Goal: Check status: Check status

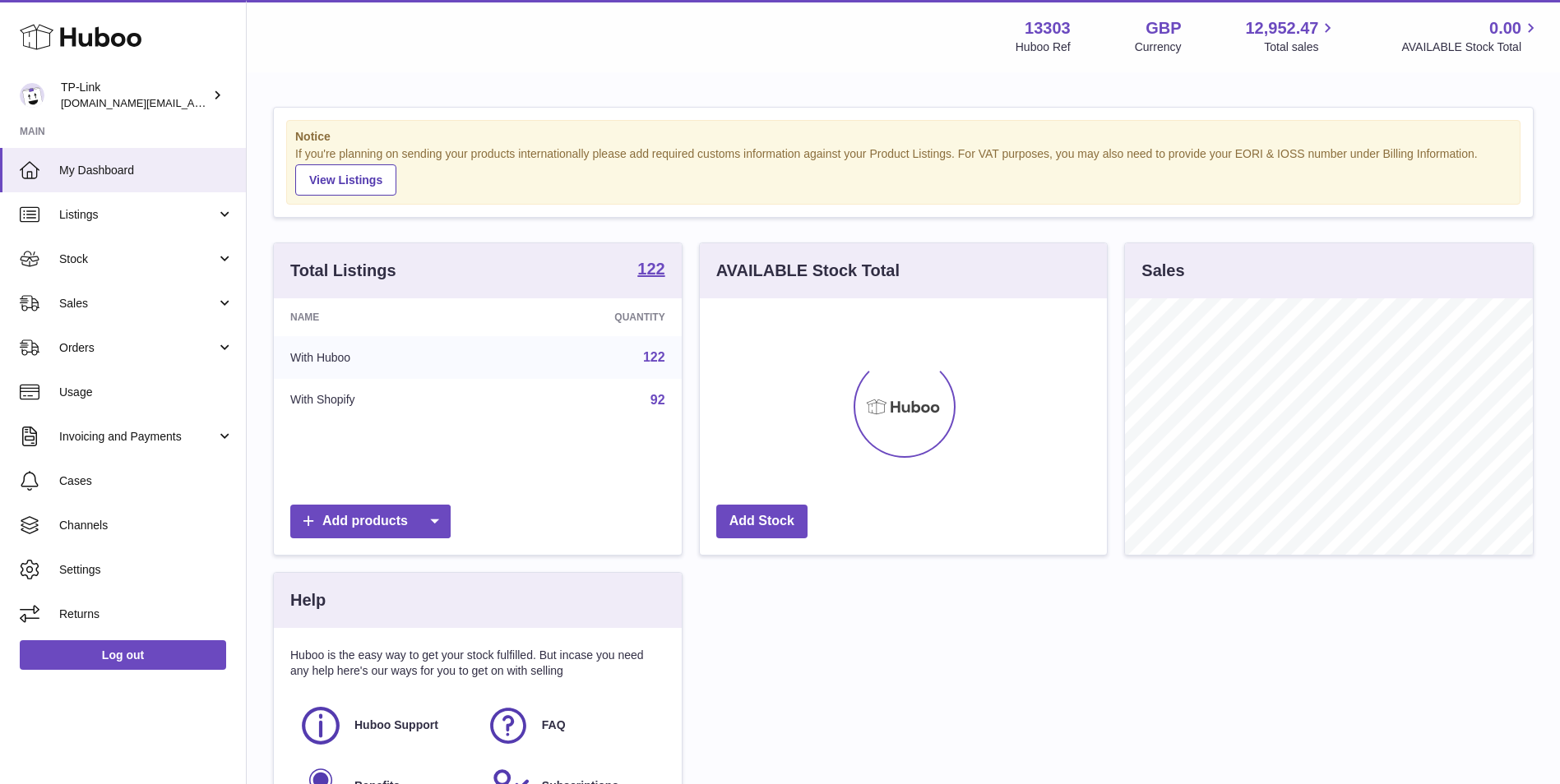
scroll to position [256, 407]
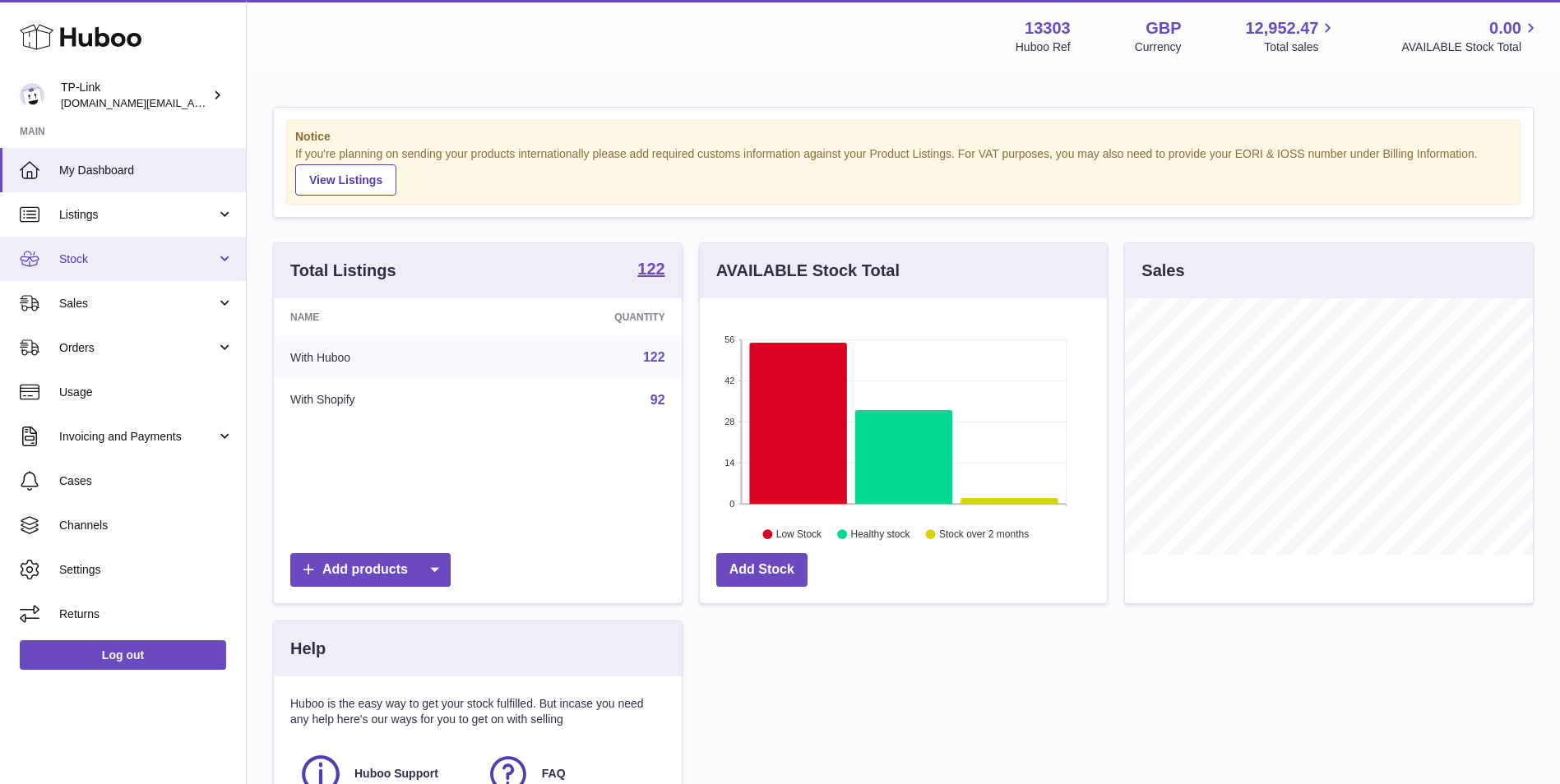
click at [154, 263] on span "Stock" at bounding box center [137, 259] width 157 height 16
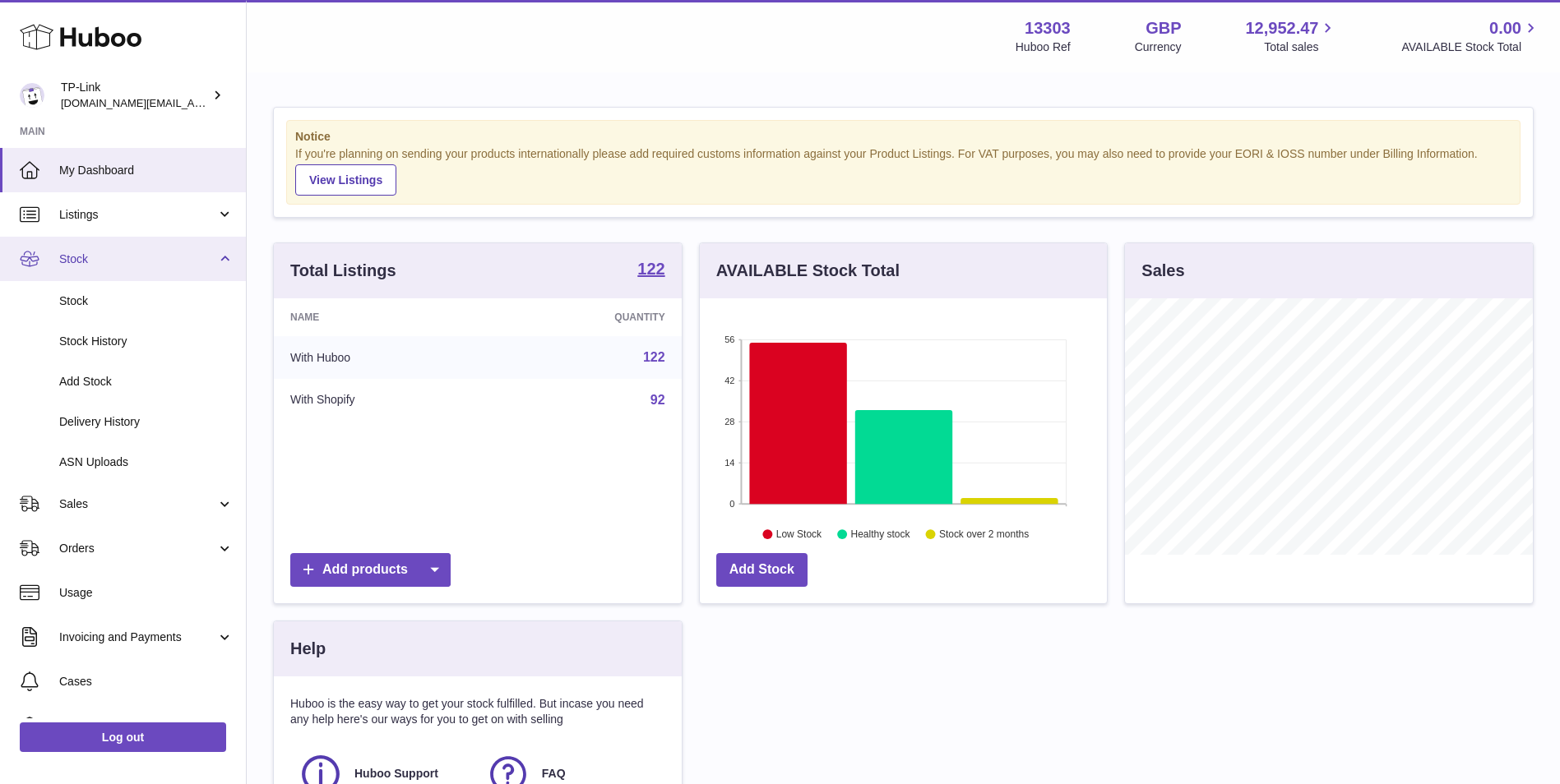
click at [121, 263] on span "Stock" at bounding box center [137, 259] width 157 height 16
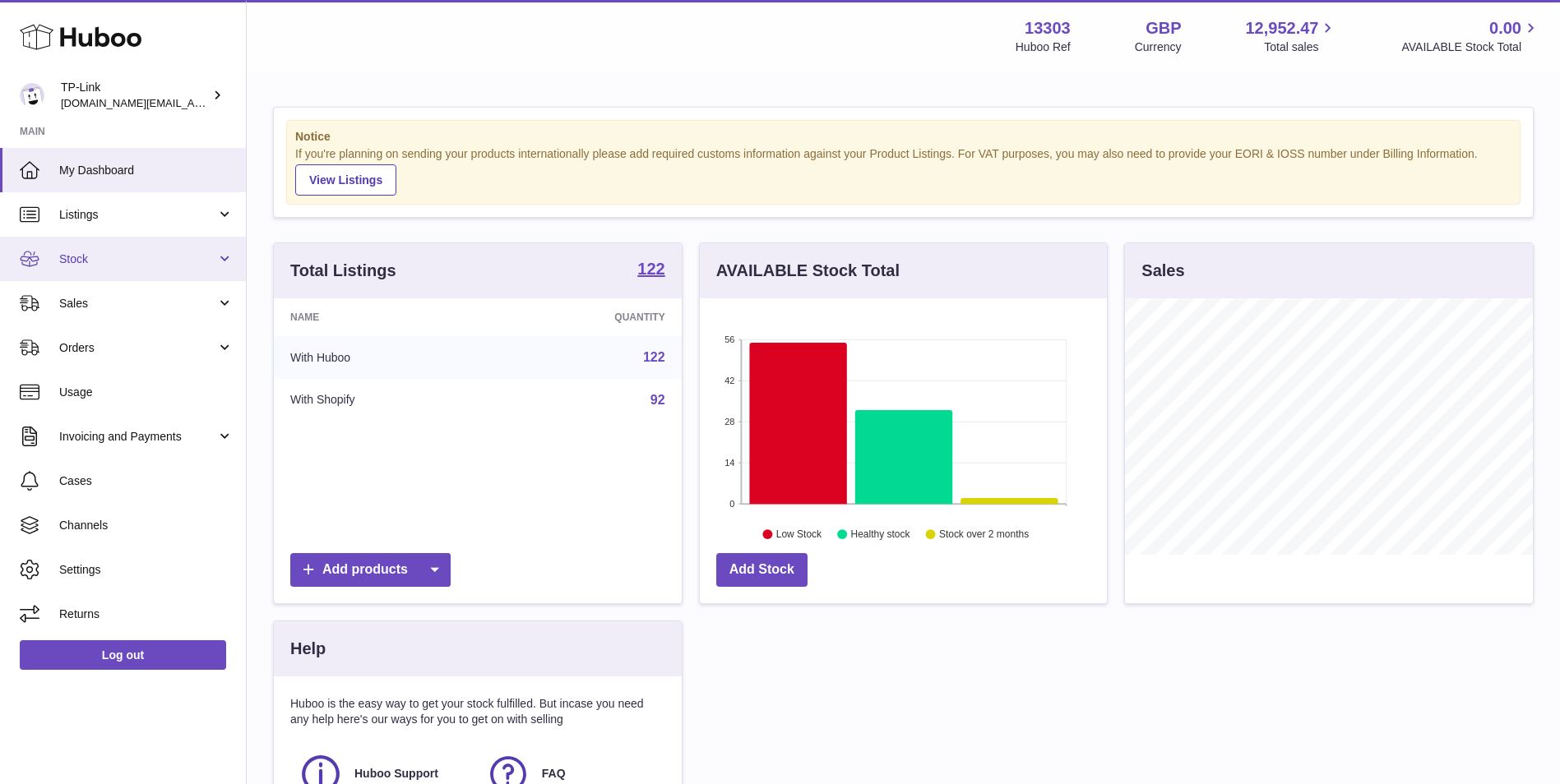
click at [106, 256] on span "Stock" at bounding box center [137, 259] width 157 height 16
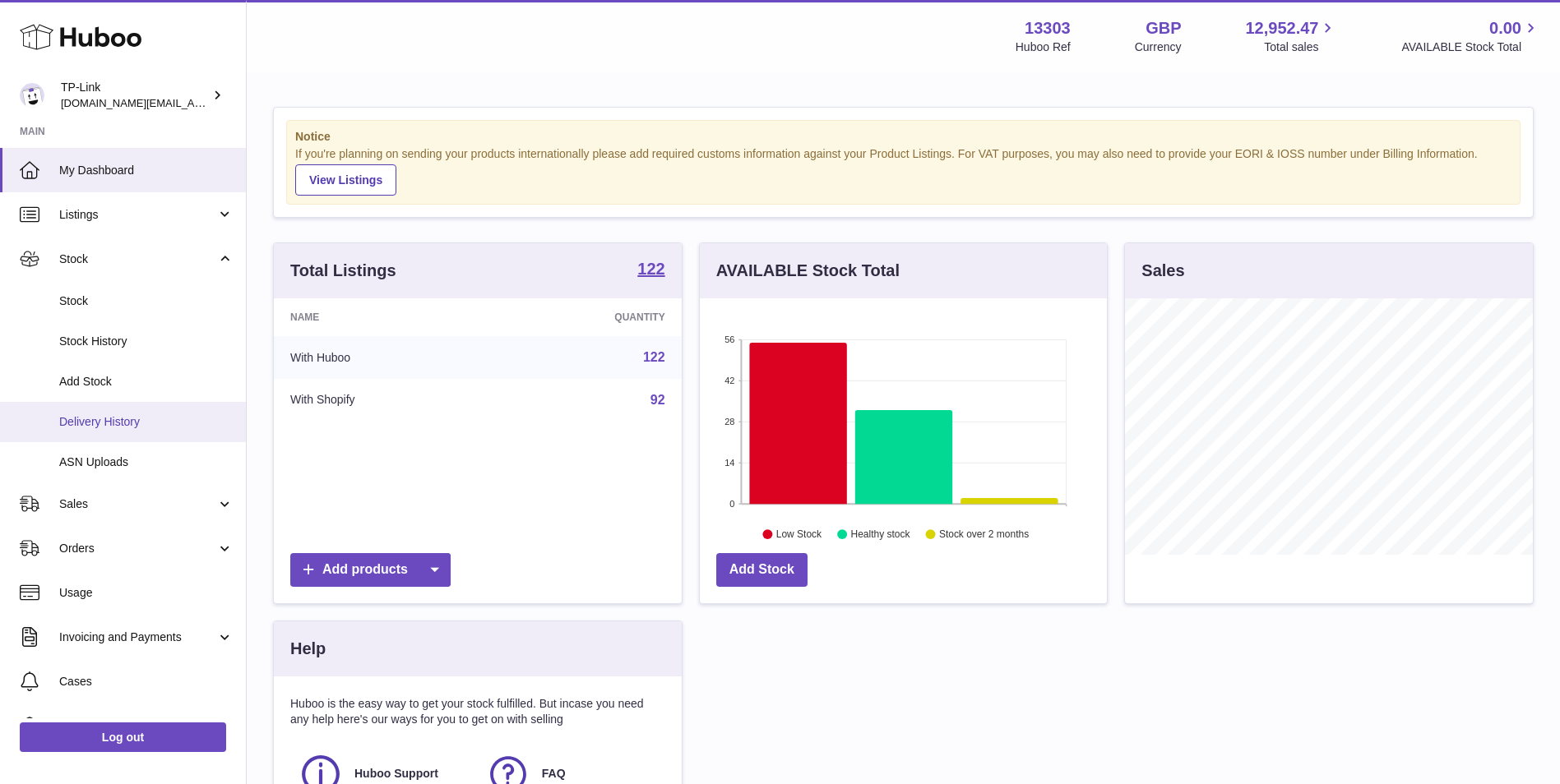
click at [99, 416] on span "Delivery History" at bounding box center [146, 422] width 175 height 16
click at [99, 420] on span "Delivery History" at bounding box center [146, 422] width 175 height 16
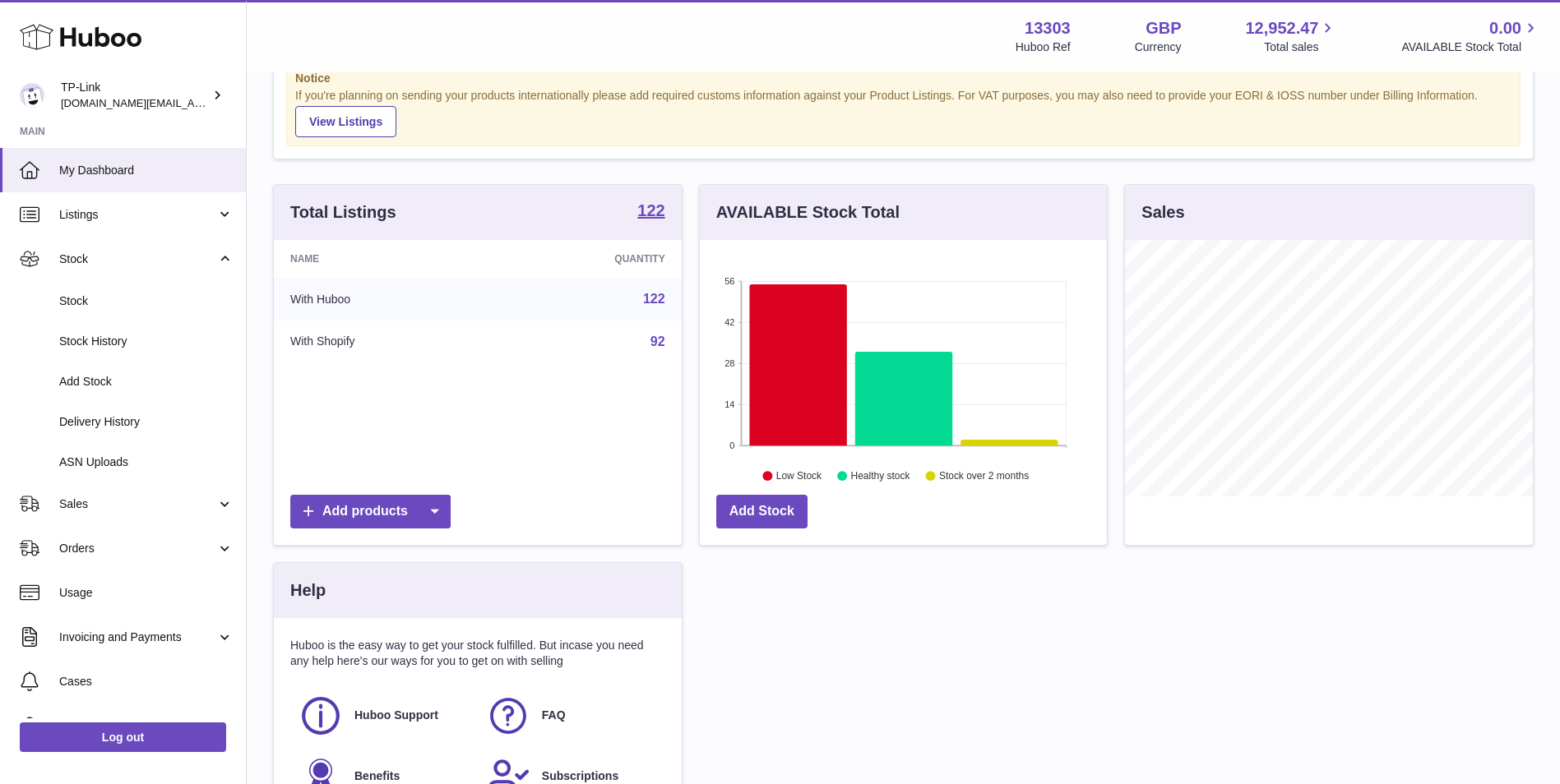
scroll to position [83, 0]
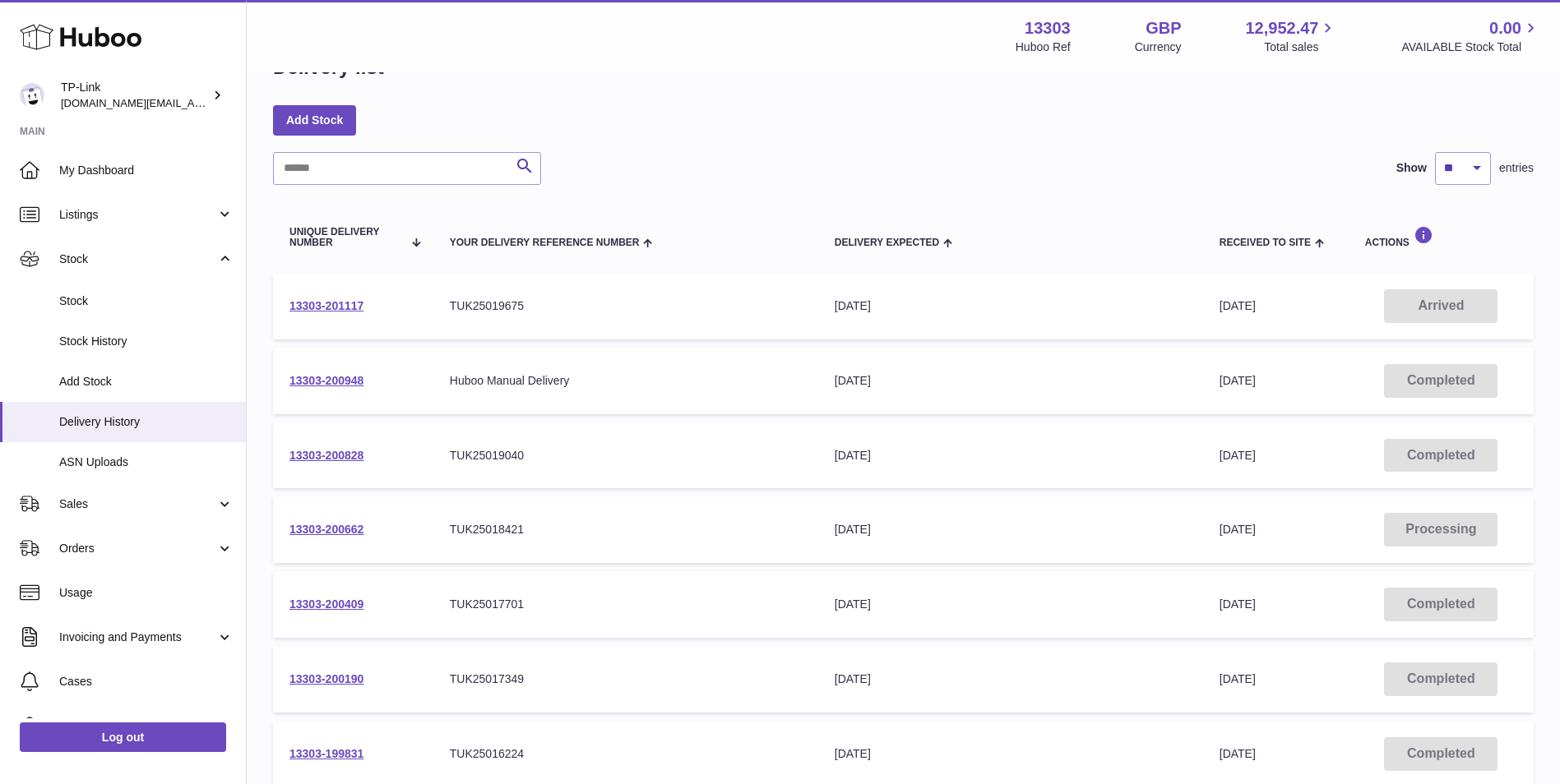
scroll to position [83, 0]
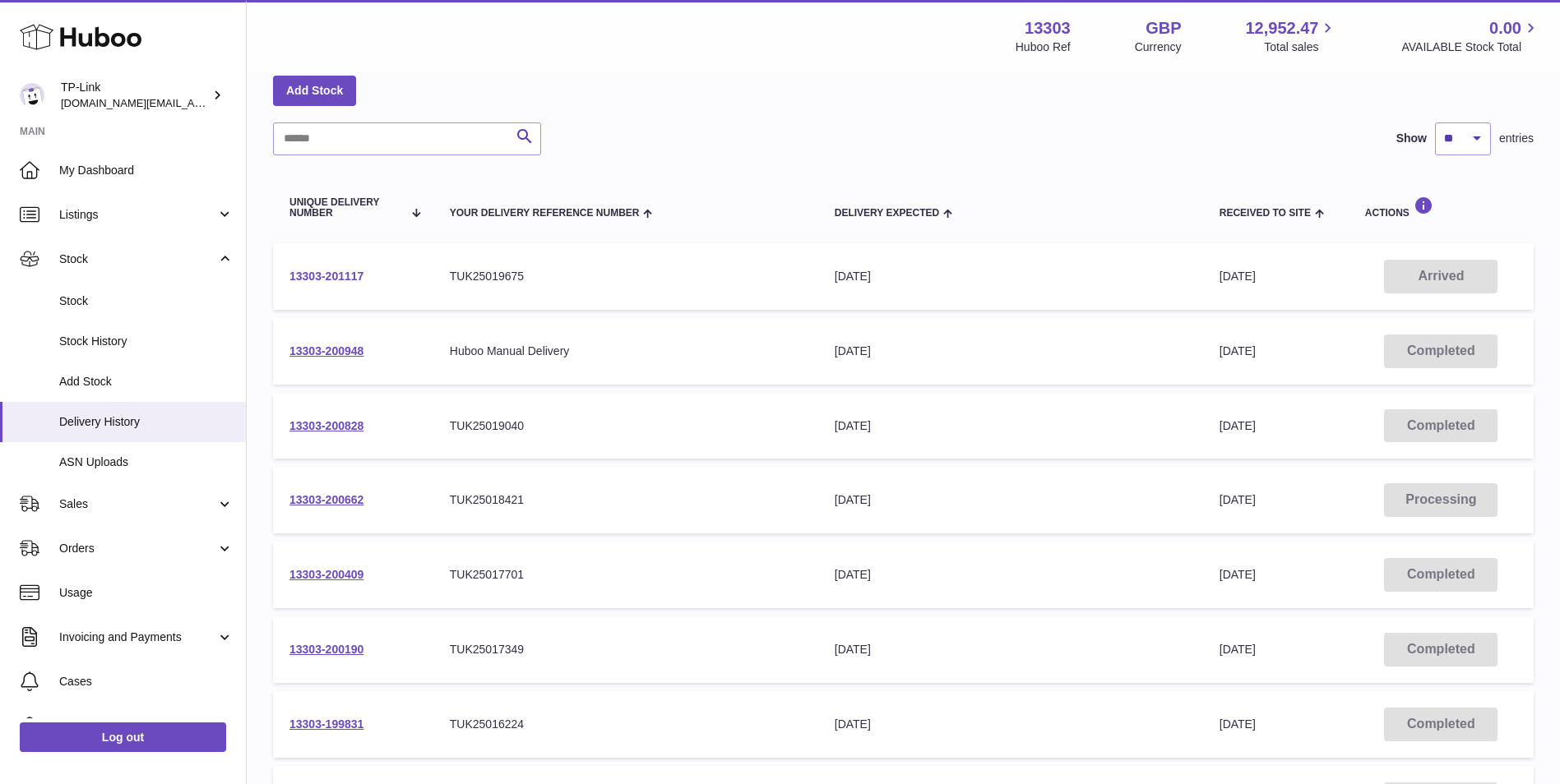
click at [325, 277] on link "13303-201117" at bounding box center [326, 277] width 74 height 13
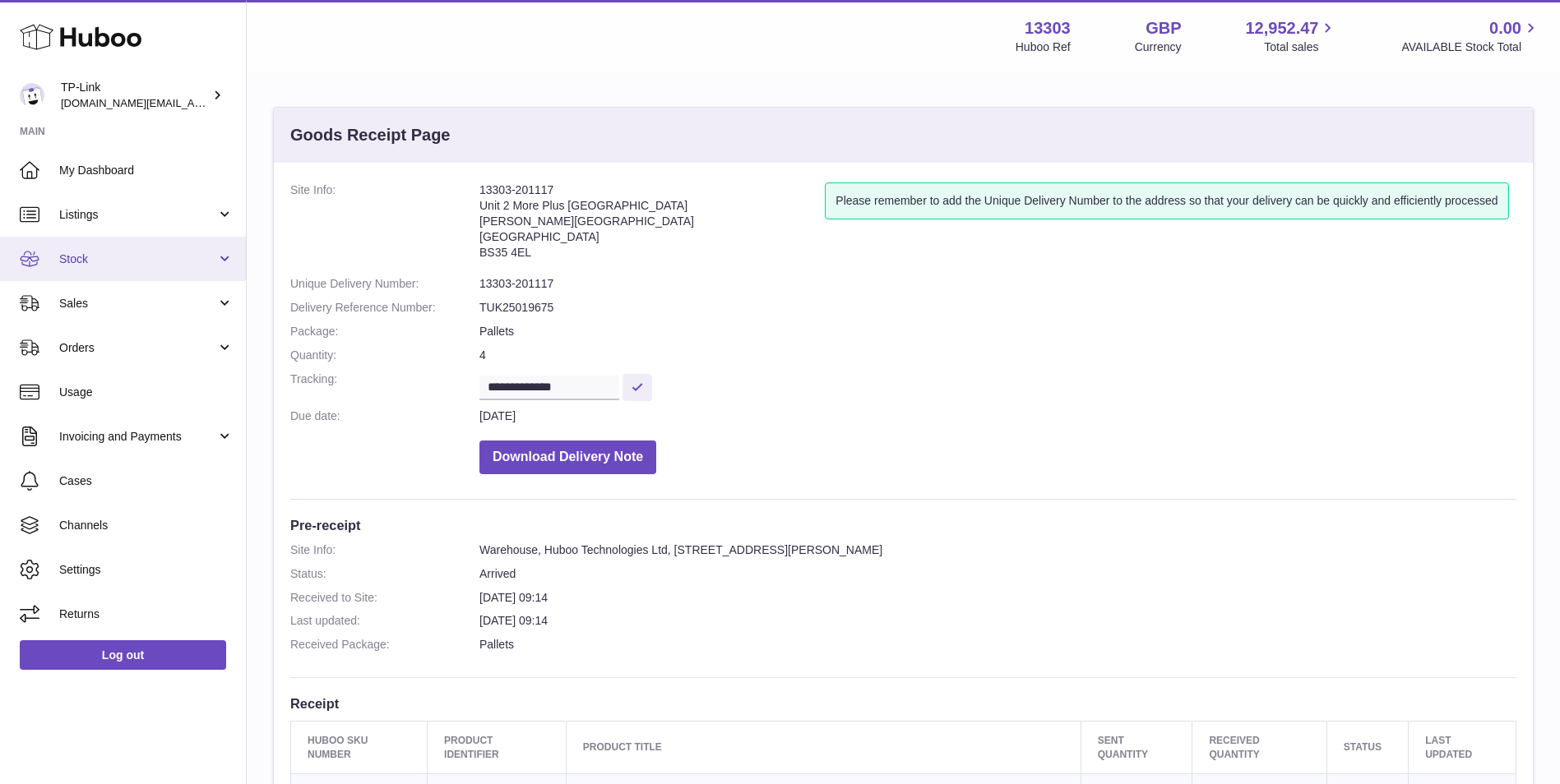
click at [110, 261] on span "Stock" at bounding box center [137, 259] width 157 height 16
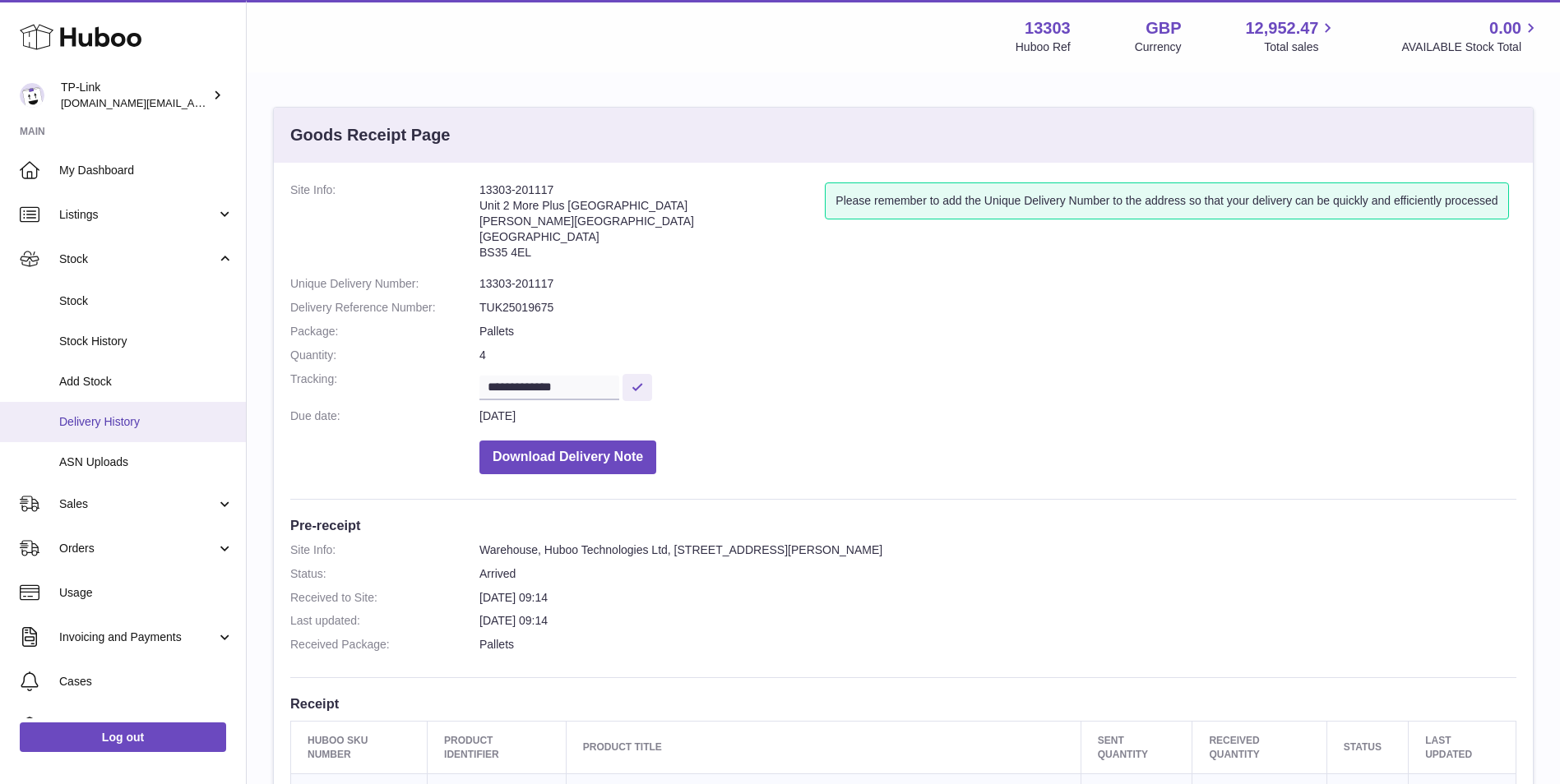
click at [114, 422] on span "Delivery History" at bounding box center [146, 422] width 175 height 16
click at [120, 417] on span "Delivery History" at bounding box center [146, 422] width 175 height 16
click at [94, 437] on link "Delivery History" at bounding box center [123, 422] width 246 height 40
click at [104, 421] on span "Delivery History" at bounding box center [146, 422] width 175 height 16
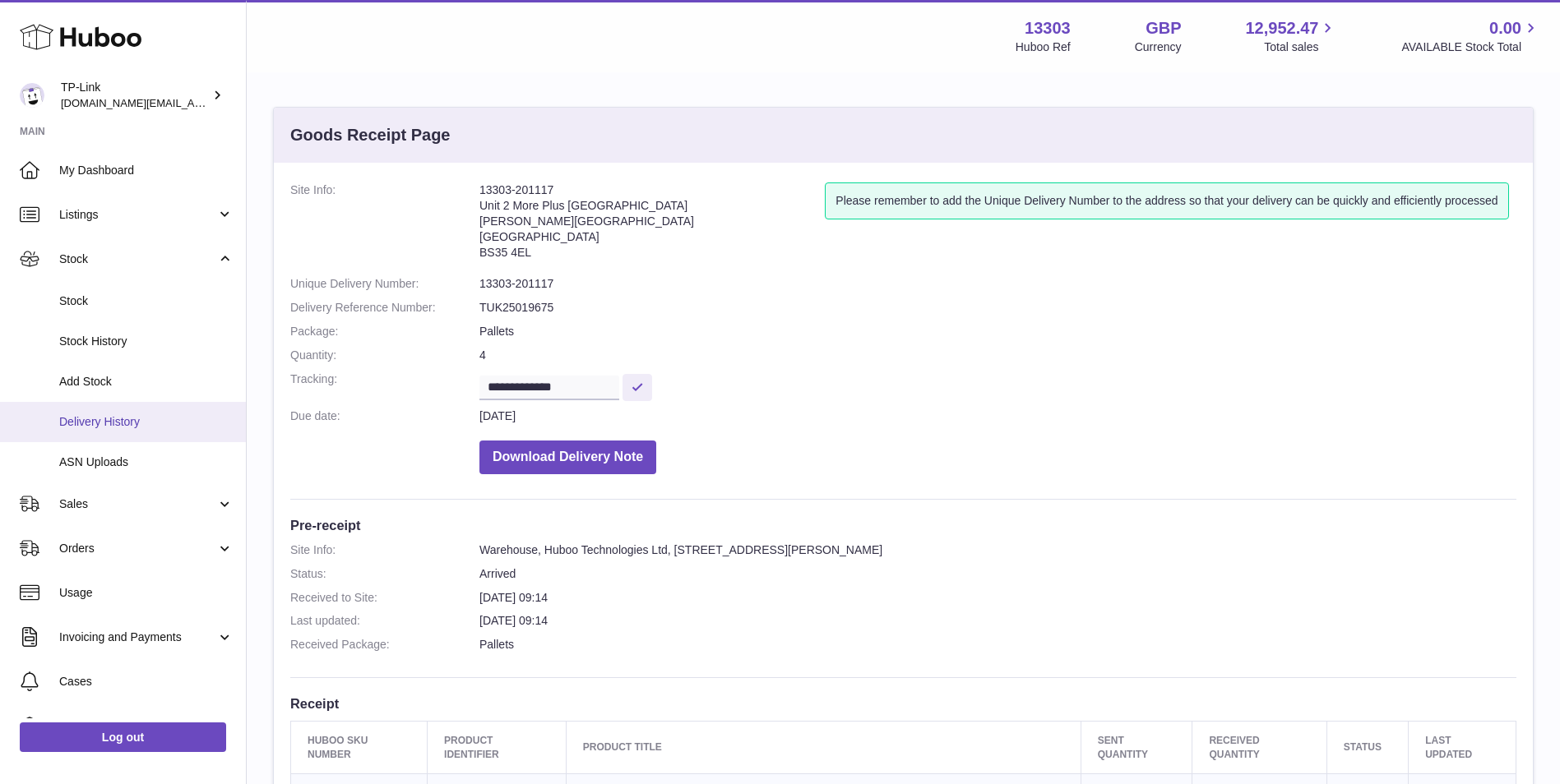
click at [104, 421] on span "Delivery History" at bounding box center [146, 422] width 175 height 16
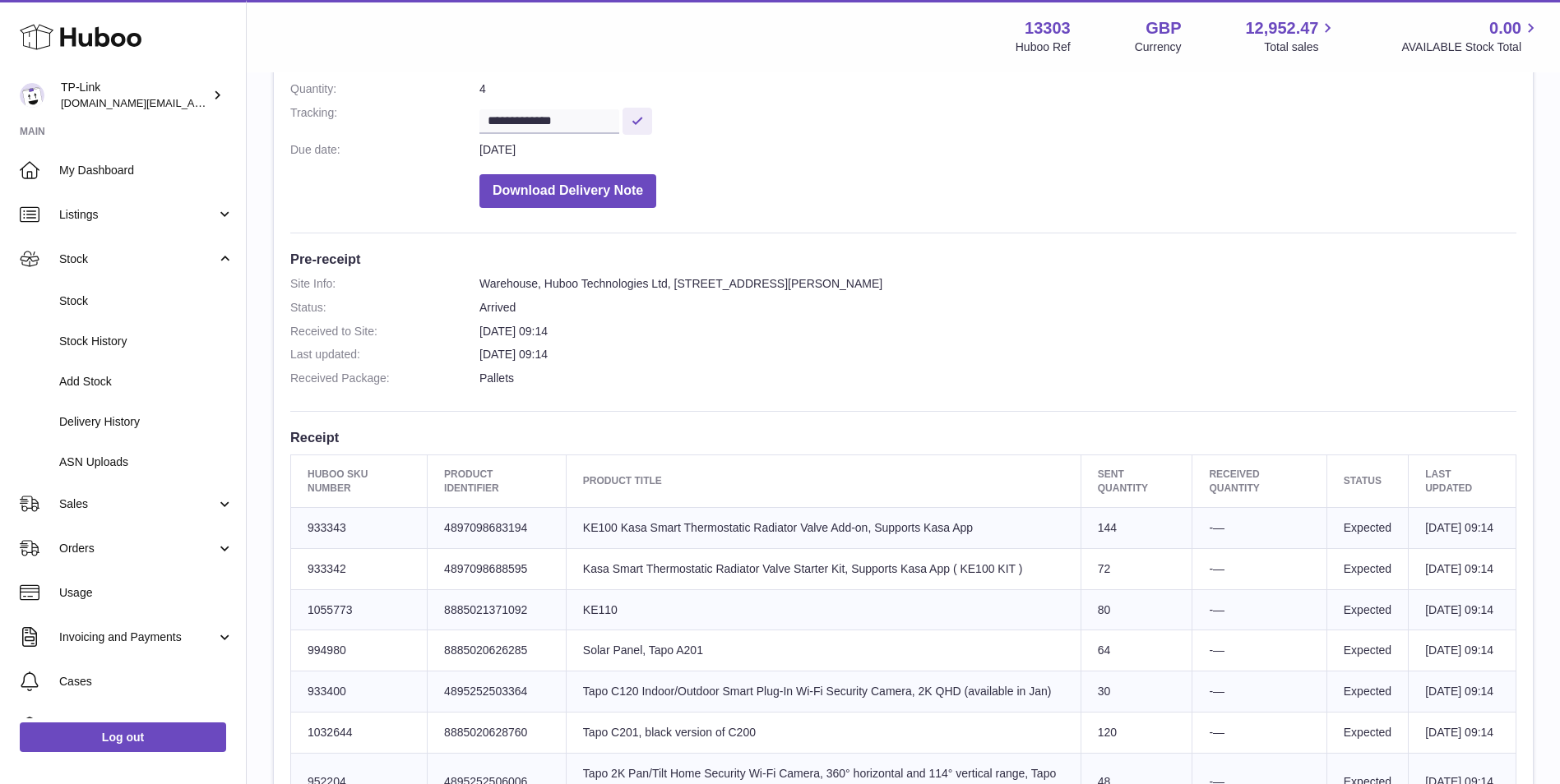
scroll to position [411, 0]
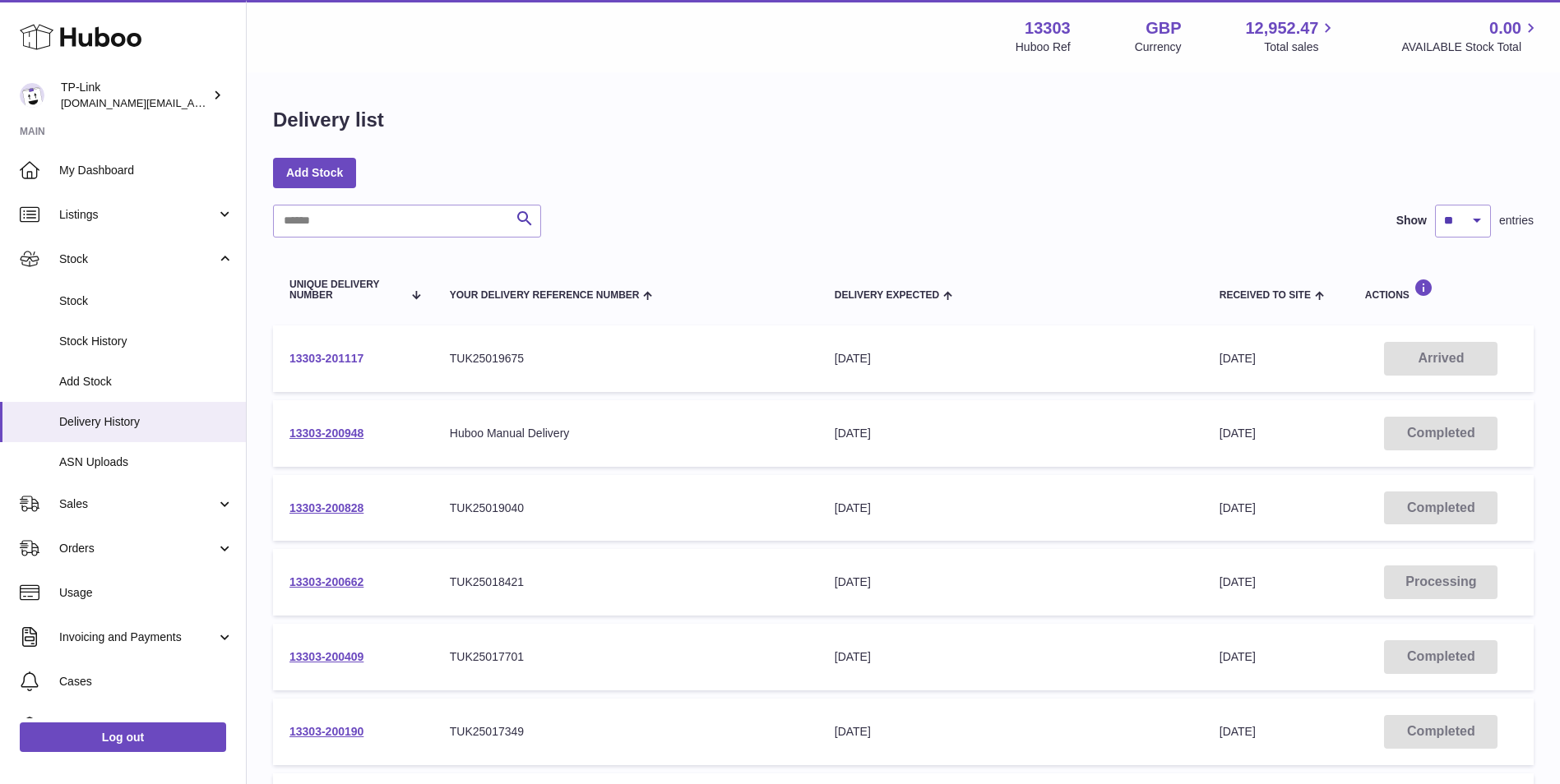
click at [316, 357] on link "13303-201117" at bounding box center [326, 358] width 74 height 13
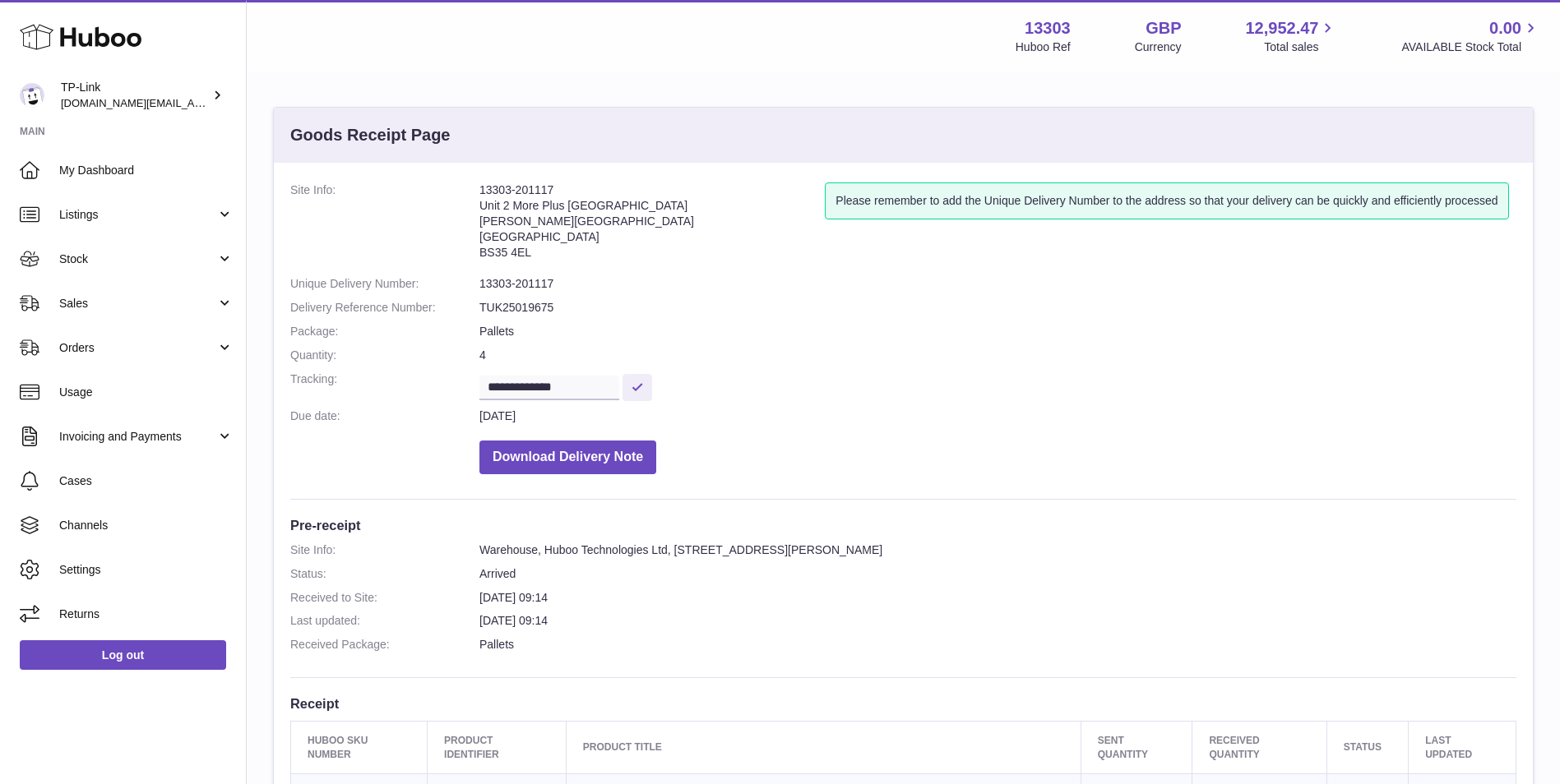
drag, startPoint x: 477, startPoint y: 418, endPoint x: 569, endPoint y: 413, distance: 92.1
click at [569, 413] on dl "**********" at bounding box center [903, 332] width 1226 height 300
click at [351, 213] on dt "Site Info:" at bounding box center [385, 224] width 189 height 85
click at [114, 251] on span "Stock" at bounding box center [137, 259] width 157 height 16
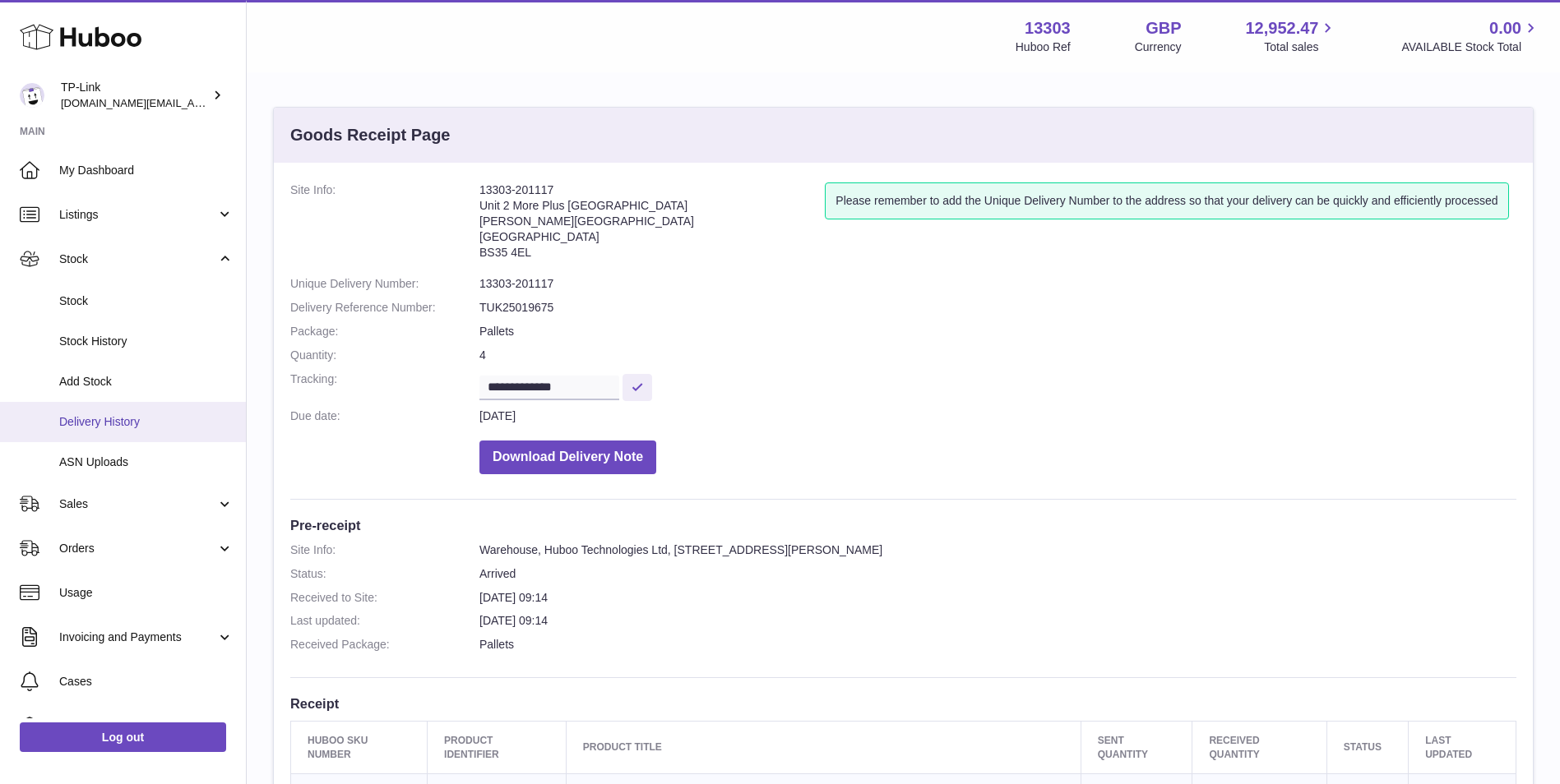
click at [137, 412] on link "Delivery History" at bounding box center [123, 422] width 246 height 40
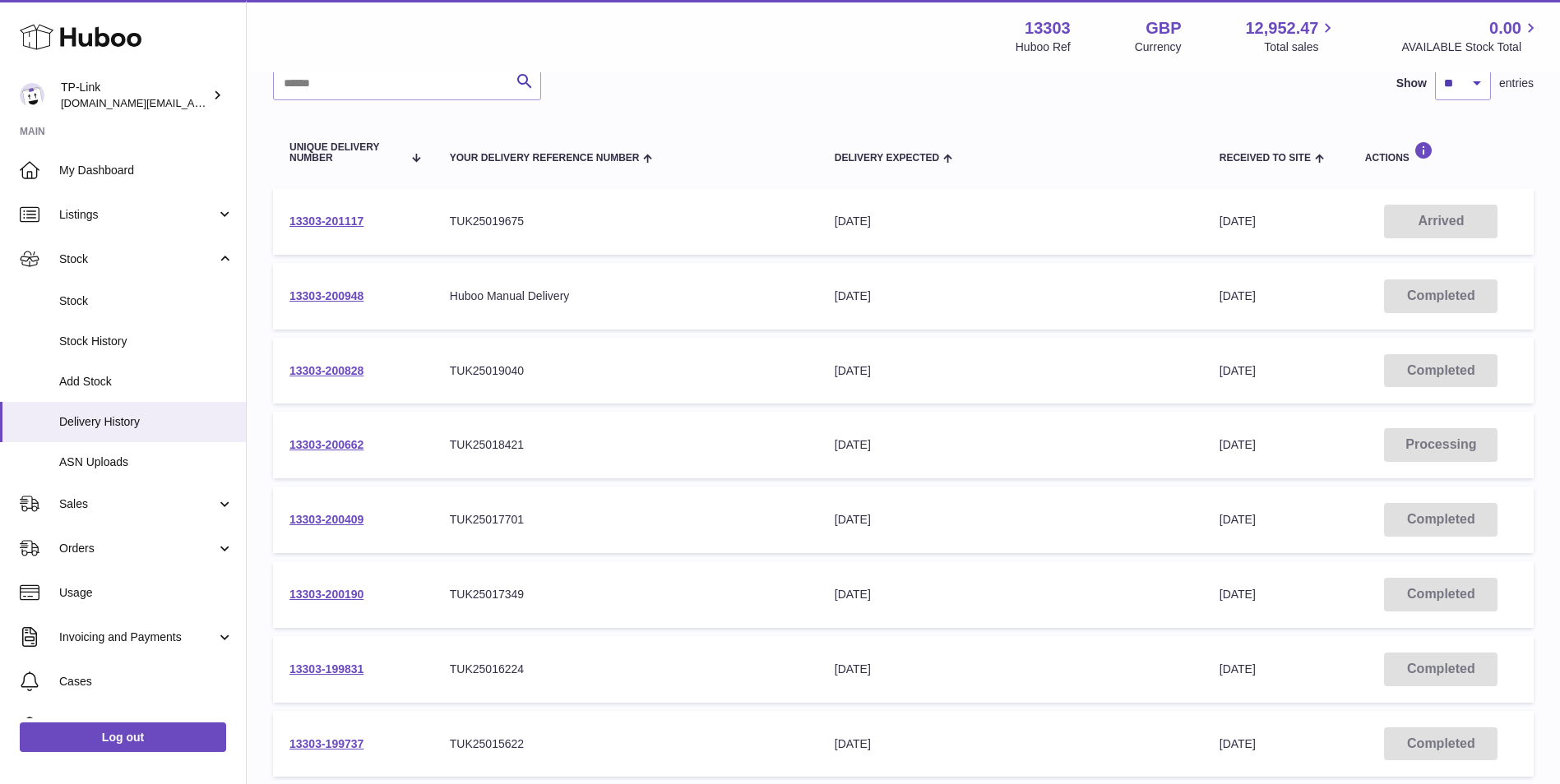
scroll to position [164, 0]
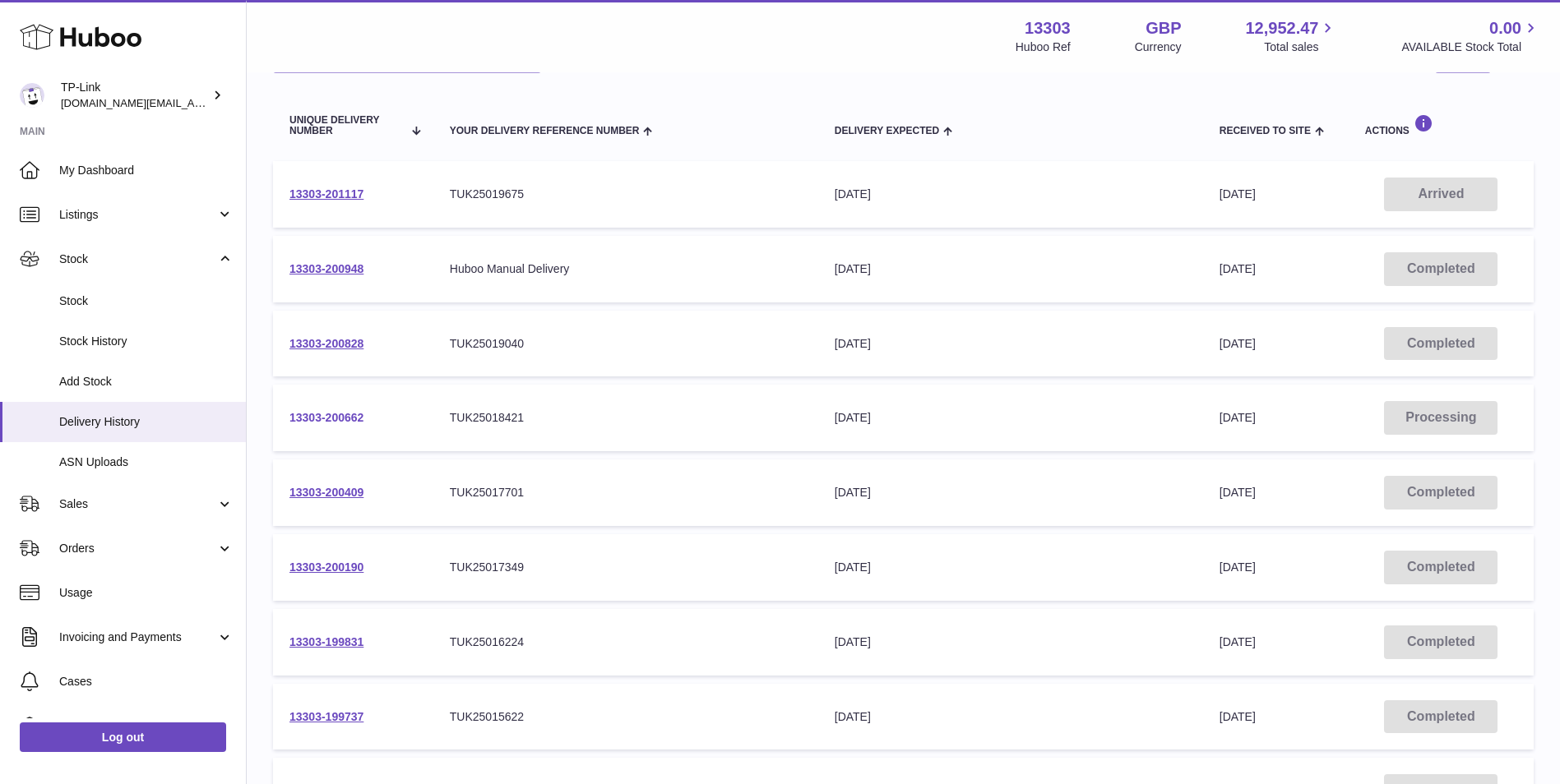
click at [333, 420] on link "13303-200662" at bounding box center [326, 418] width 74 height 13
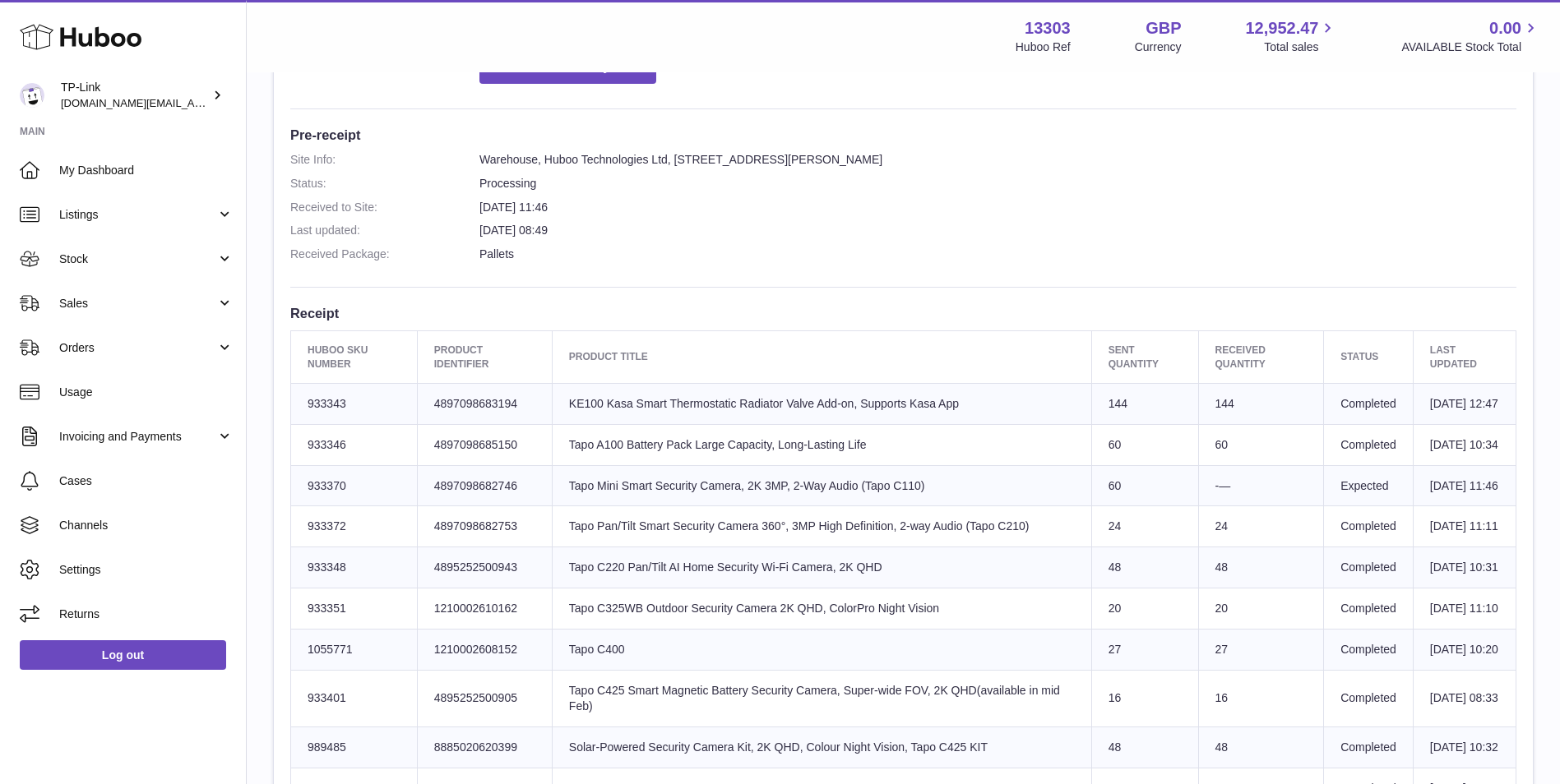
scroll to position [493, 0]
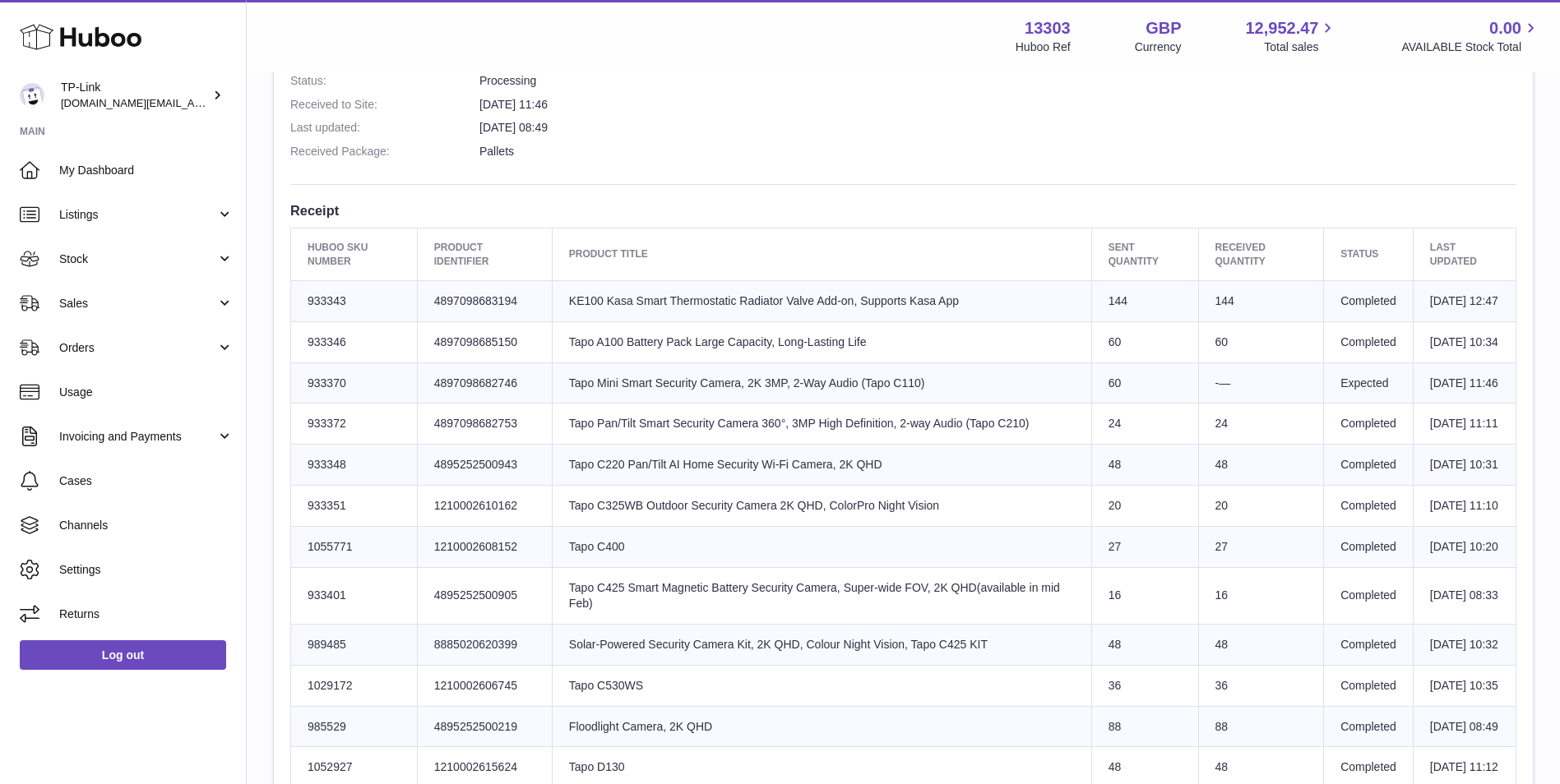
click at [1198, 404] on td "-—" at bounding box center [1261, 383] width 126 height 41
drag, startPoint x: 1199, startPoint y: 418, endPoint x: 1214, endPoint y: 416, distance: 15.1
click at [1214, 404] on td "-—" at bounding box center [1261, 383] width 126 height 41
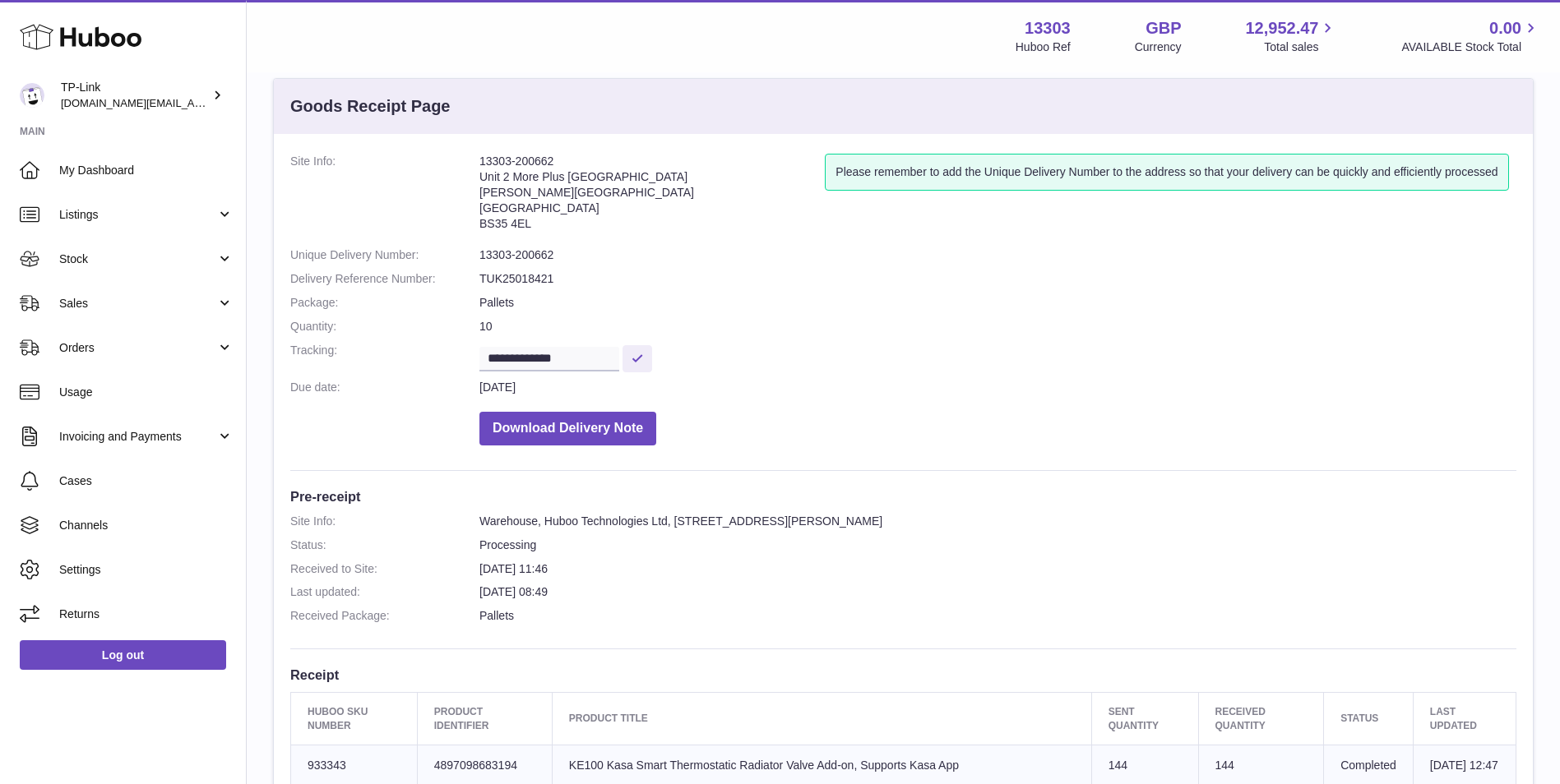
scroll to position [0, 0]
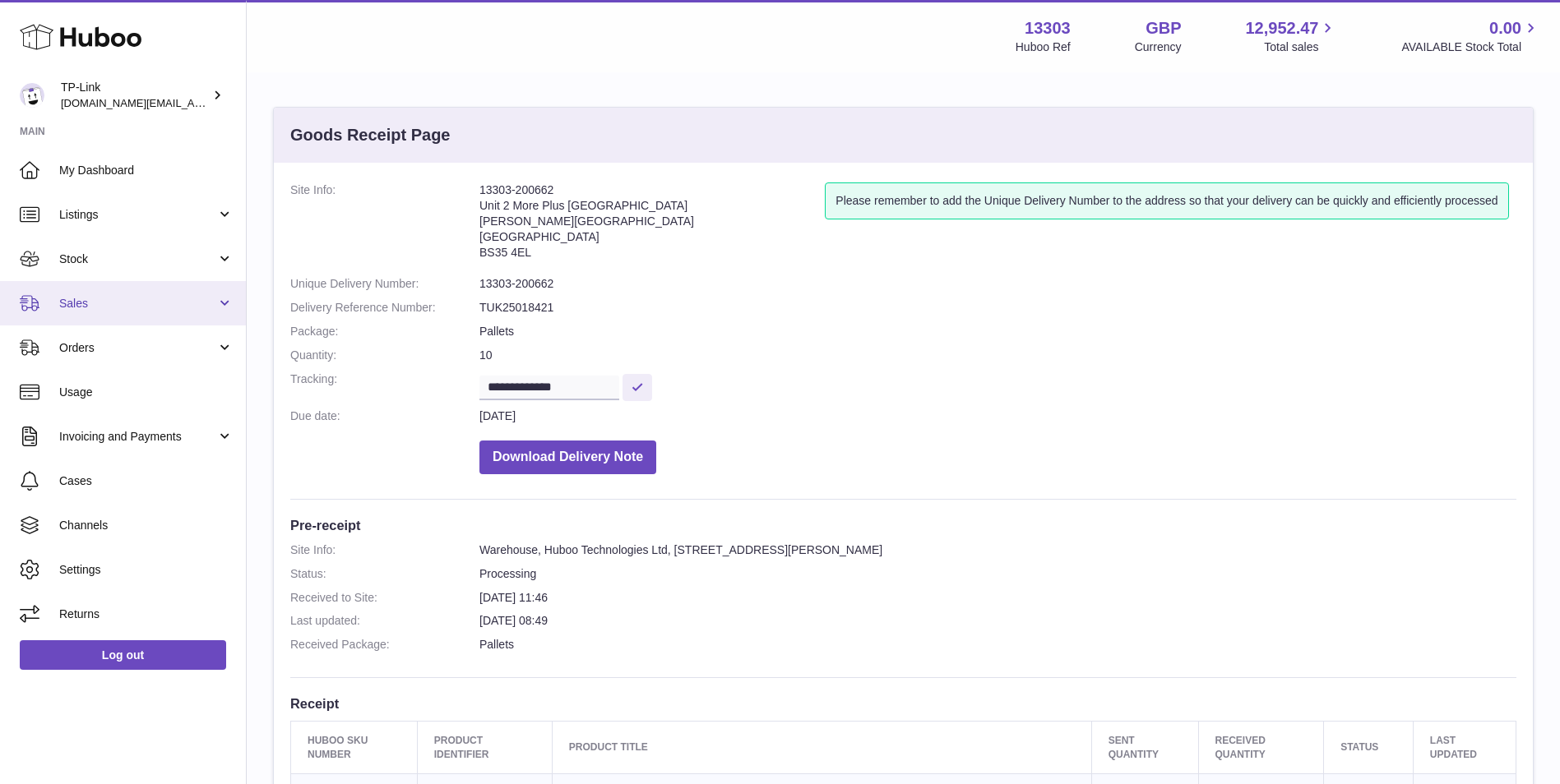
click at [131, 305] on span "Sales" at bounding box center [137, 303] width 157 height 16
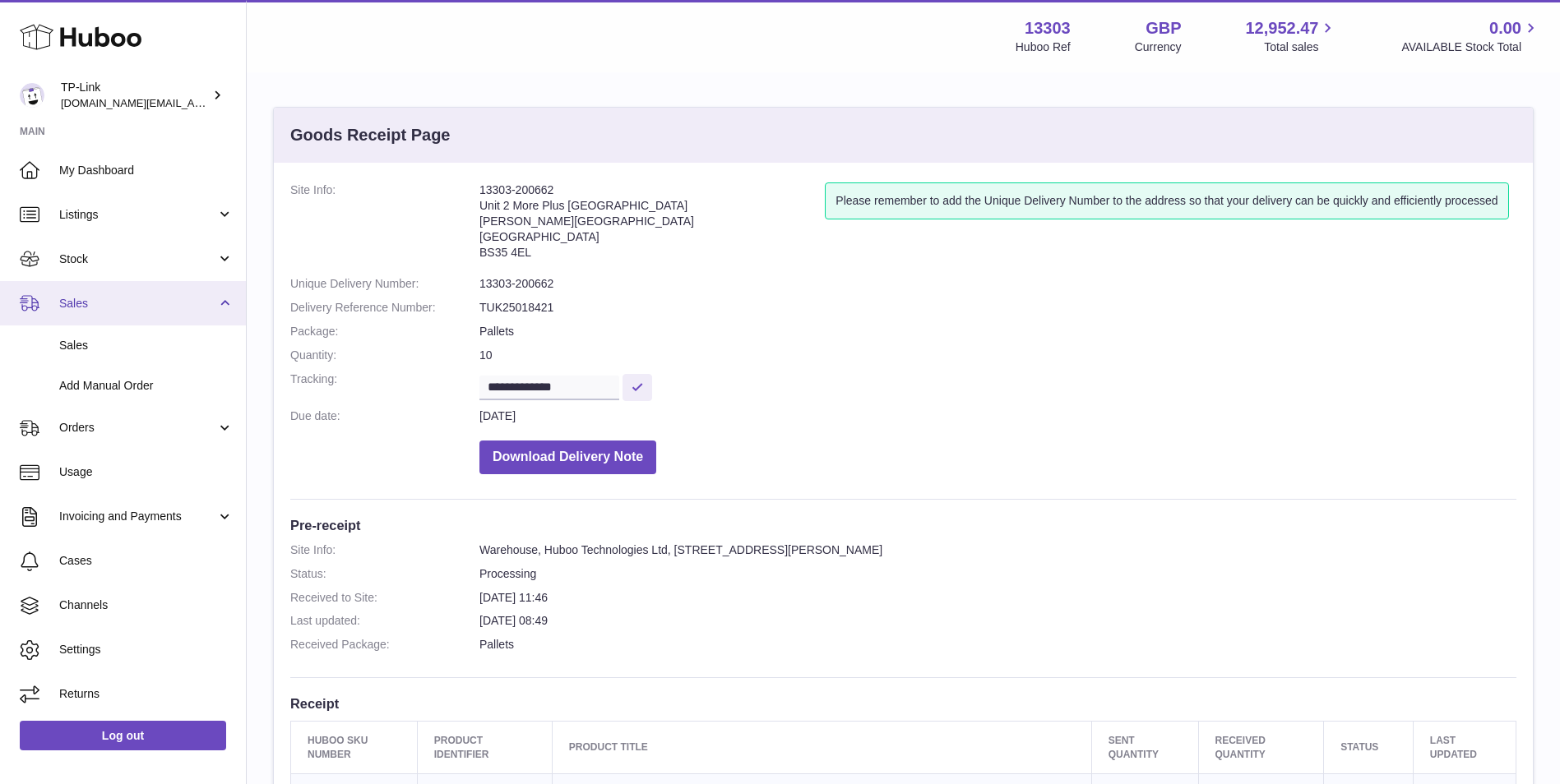
click at [116, 310] on span "Sales" at bounding box center [137, 303] width 157 height 16
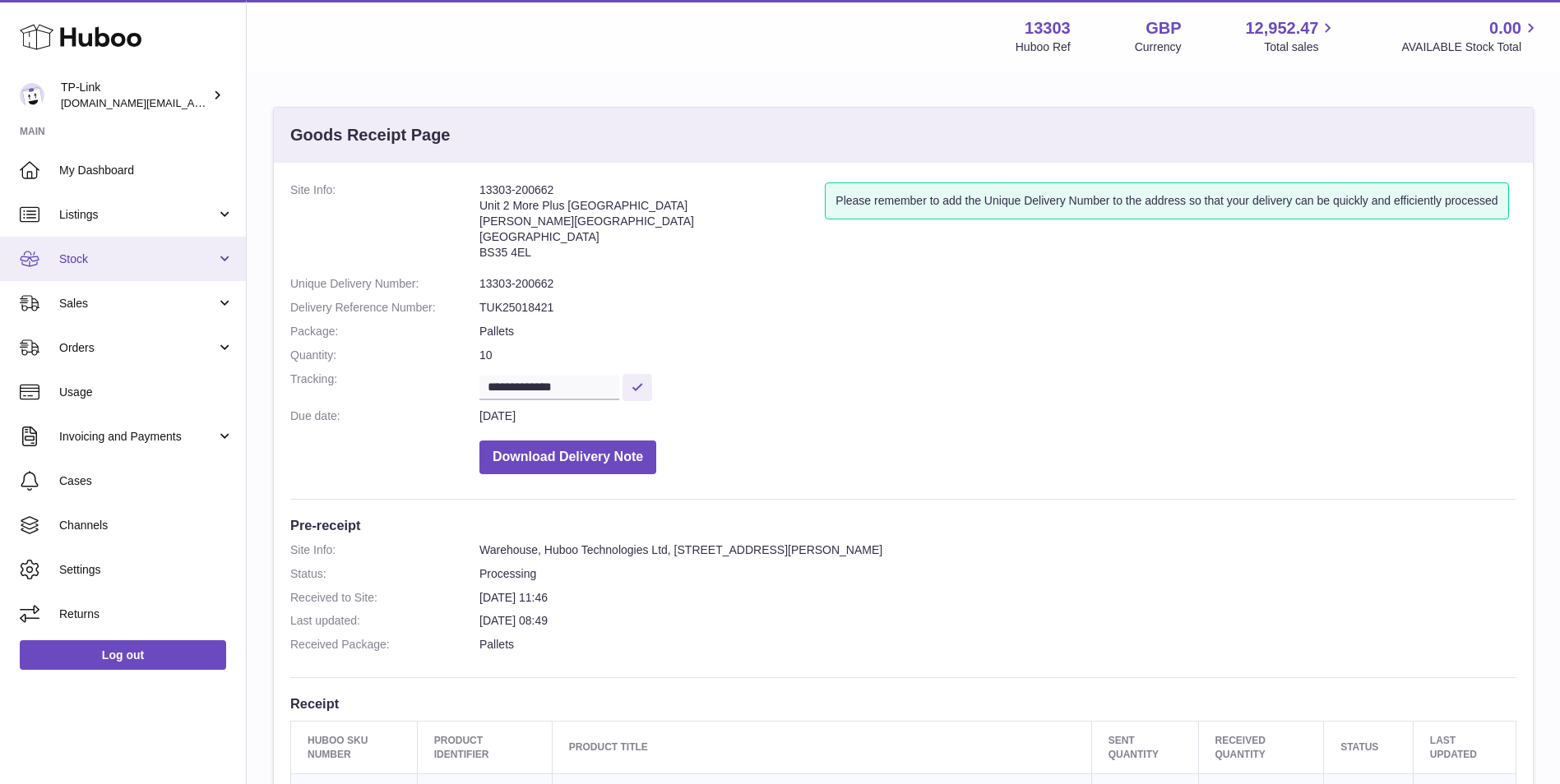
click at [117, 259] on span "Stock" at bounding box center [137, 259] width 157 height 16
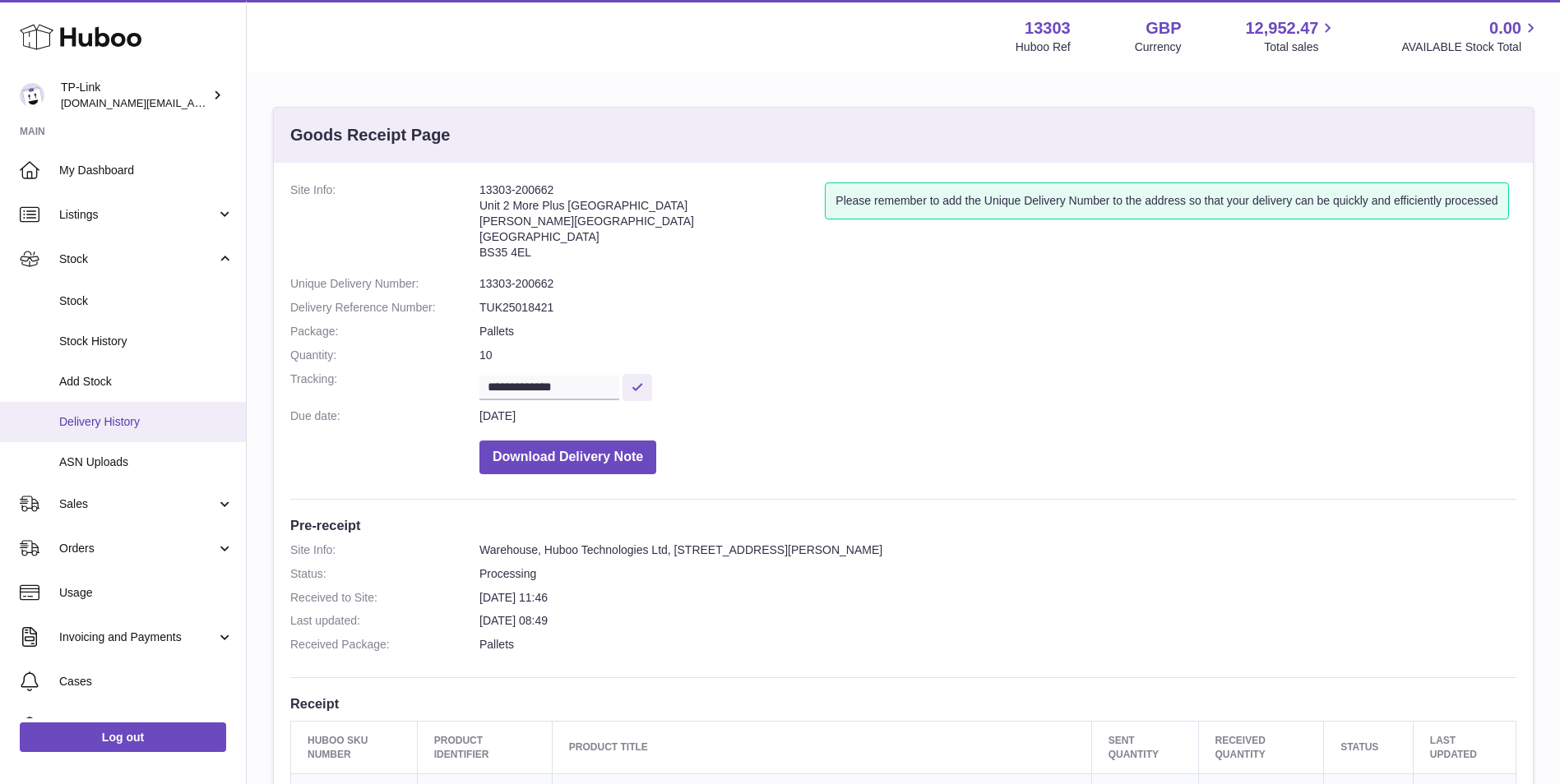
click at [123, 408] on link "Delivery History" at bounding box center [123, 422] width 246 height 40
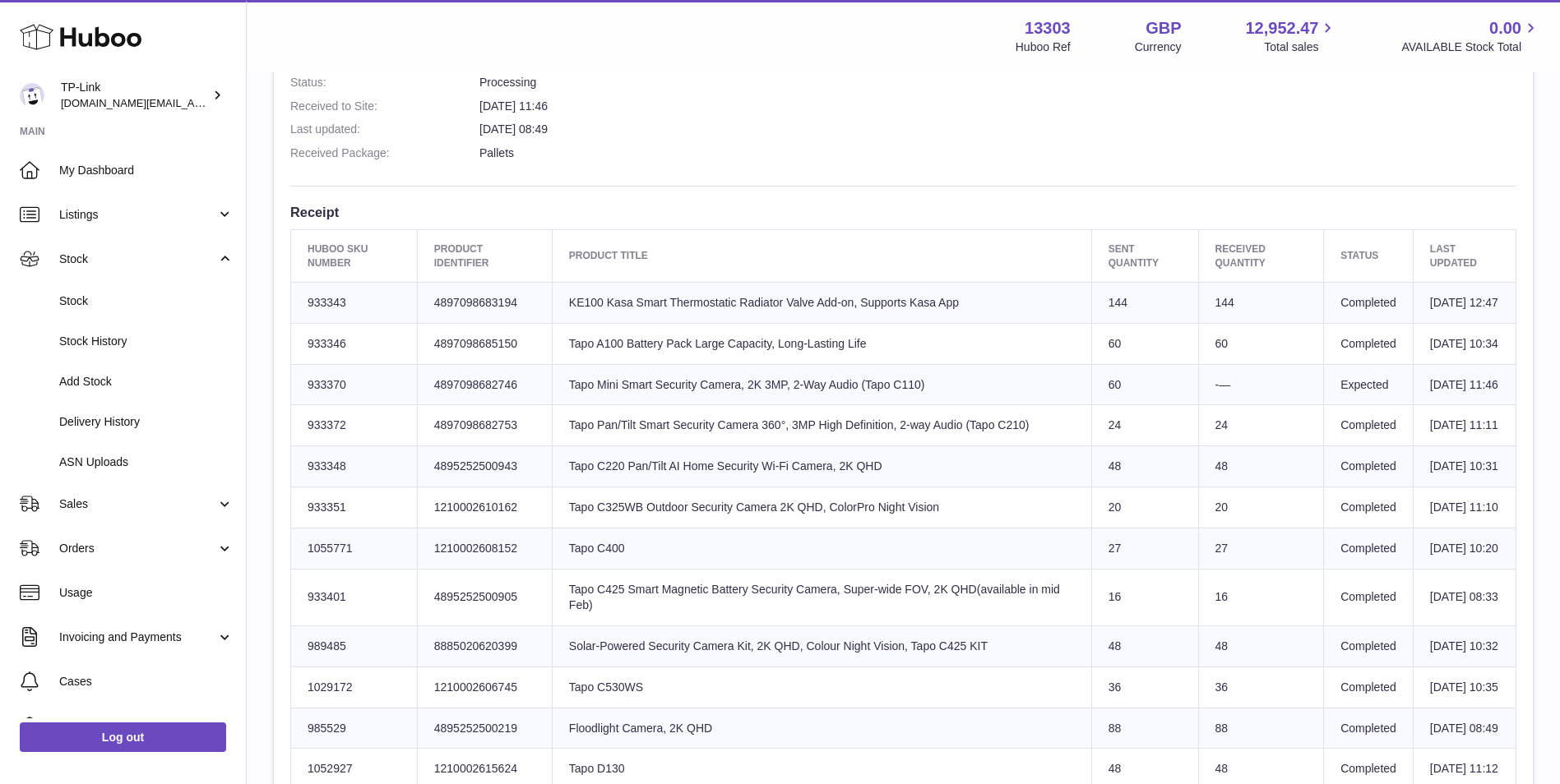
scroll to position [576, 0]
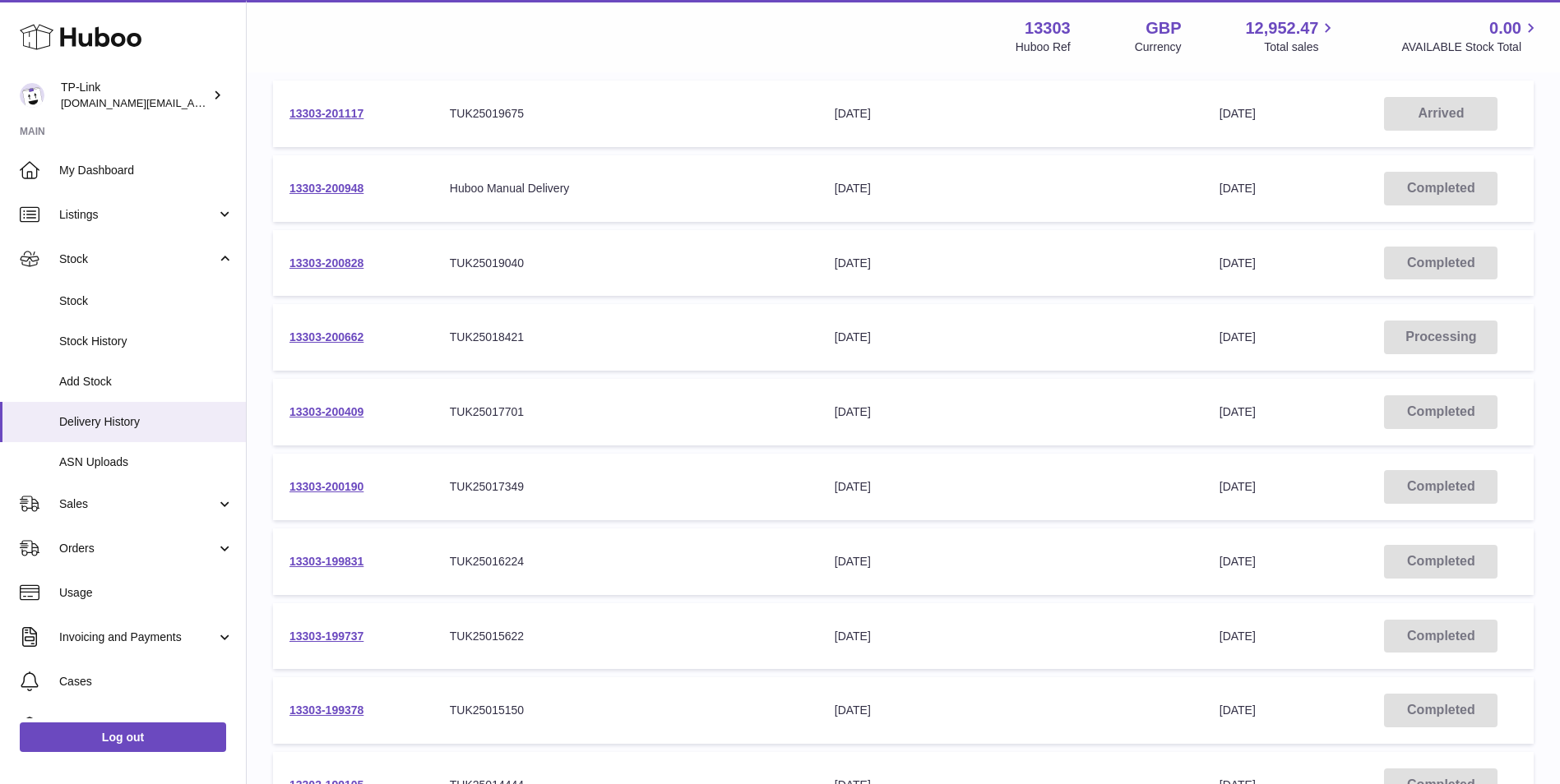
scroll to position [247, 0]
click at [323, 258] on link "13303-200828" at bounding box center [326, 261] width 74 height 13
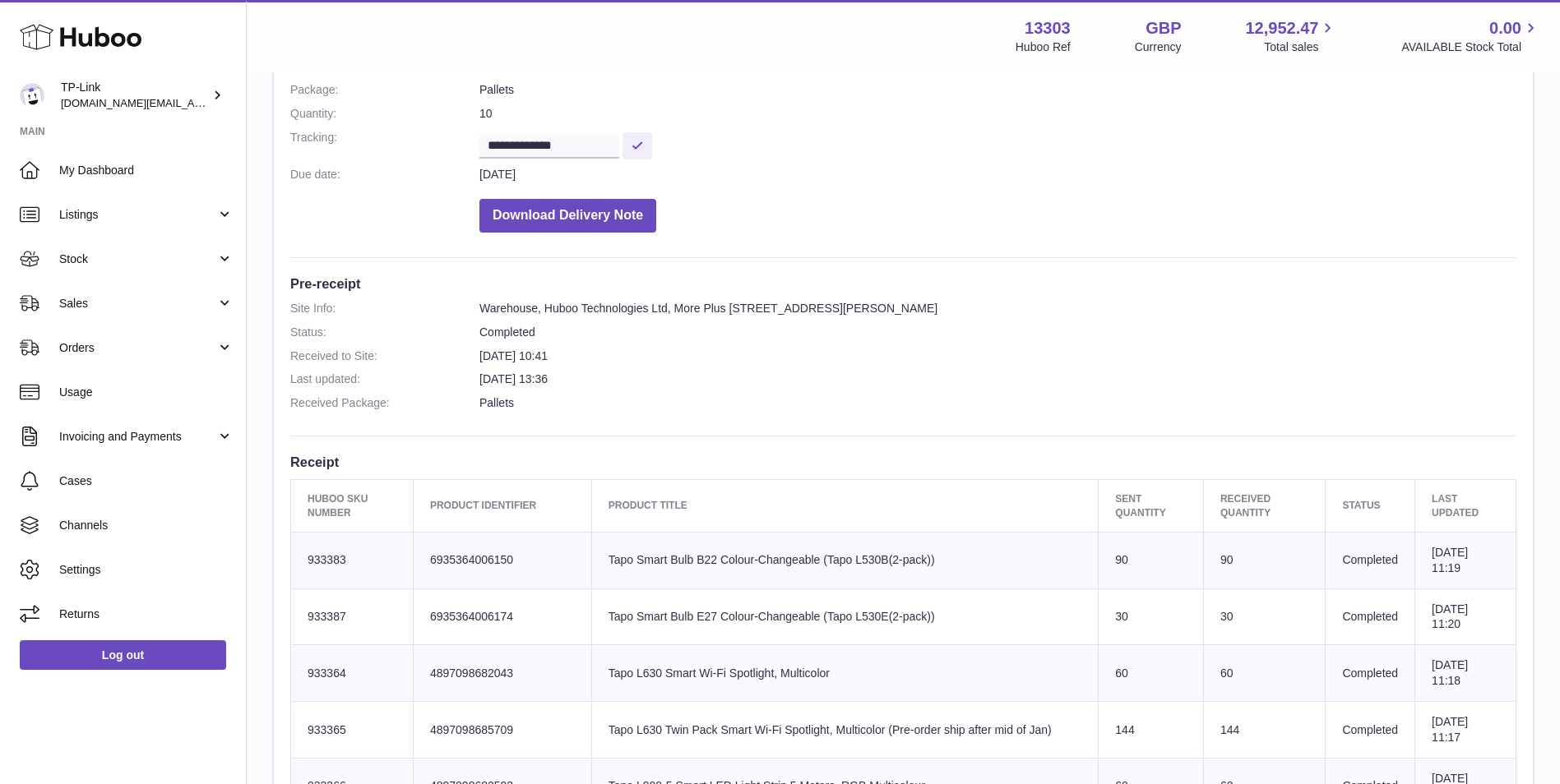
scroll to position [197, 0]
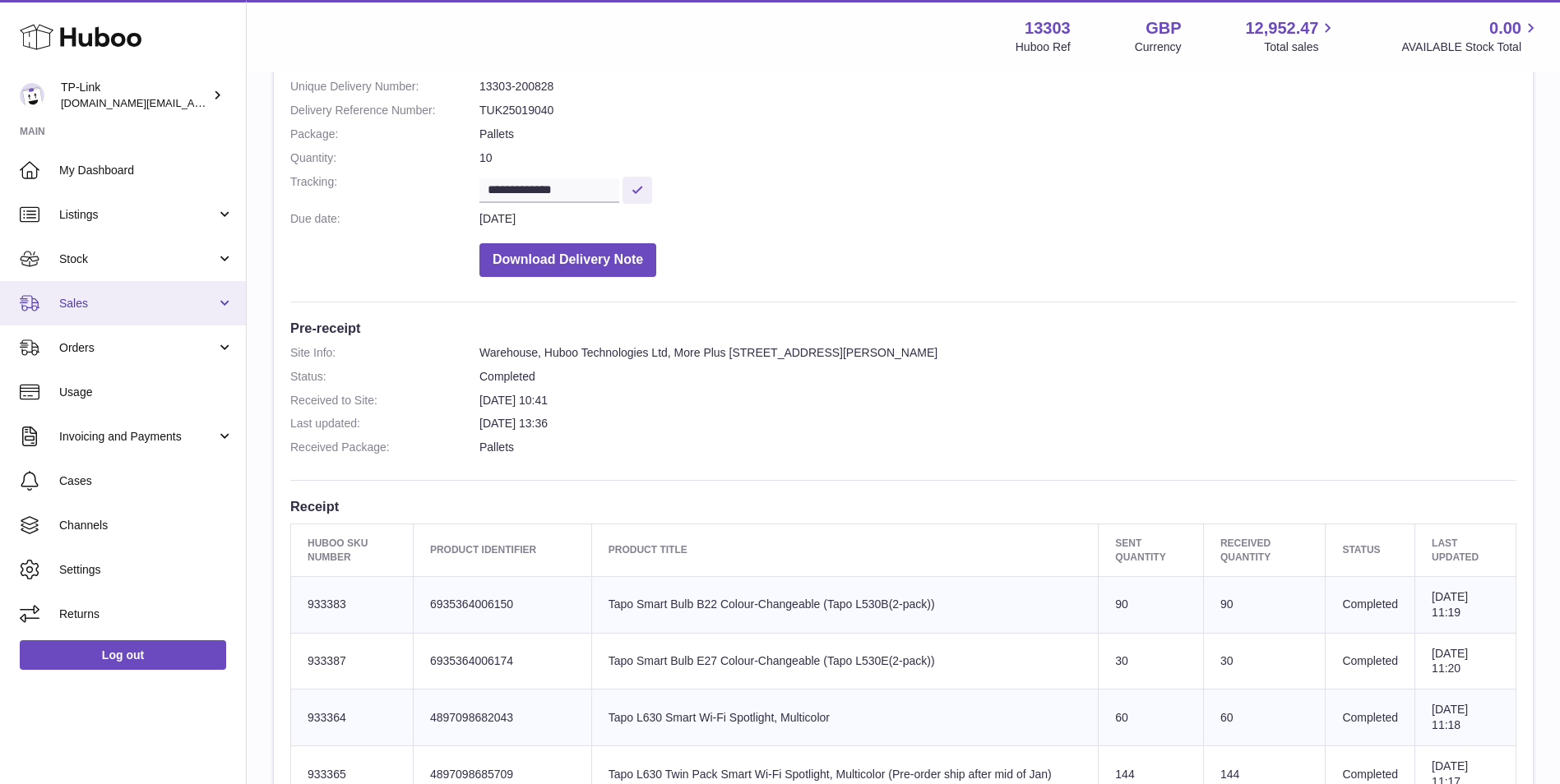
click at [126, 297] on span "Sales" at bounding box center [137, 303] width 157 height 16
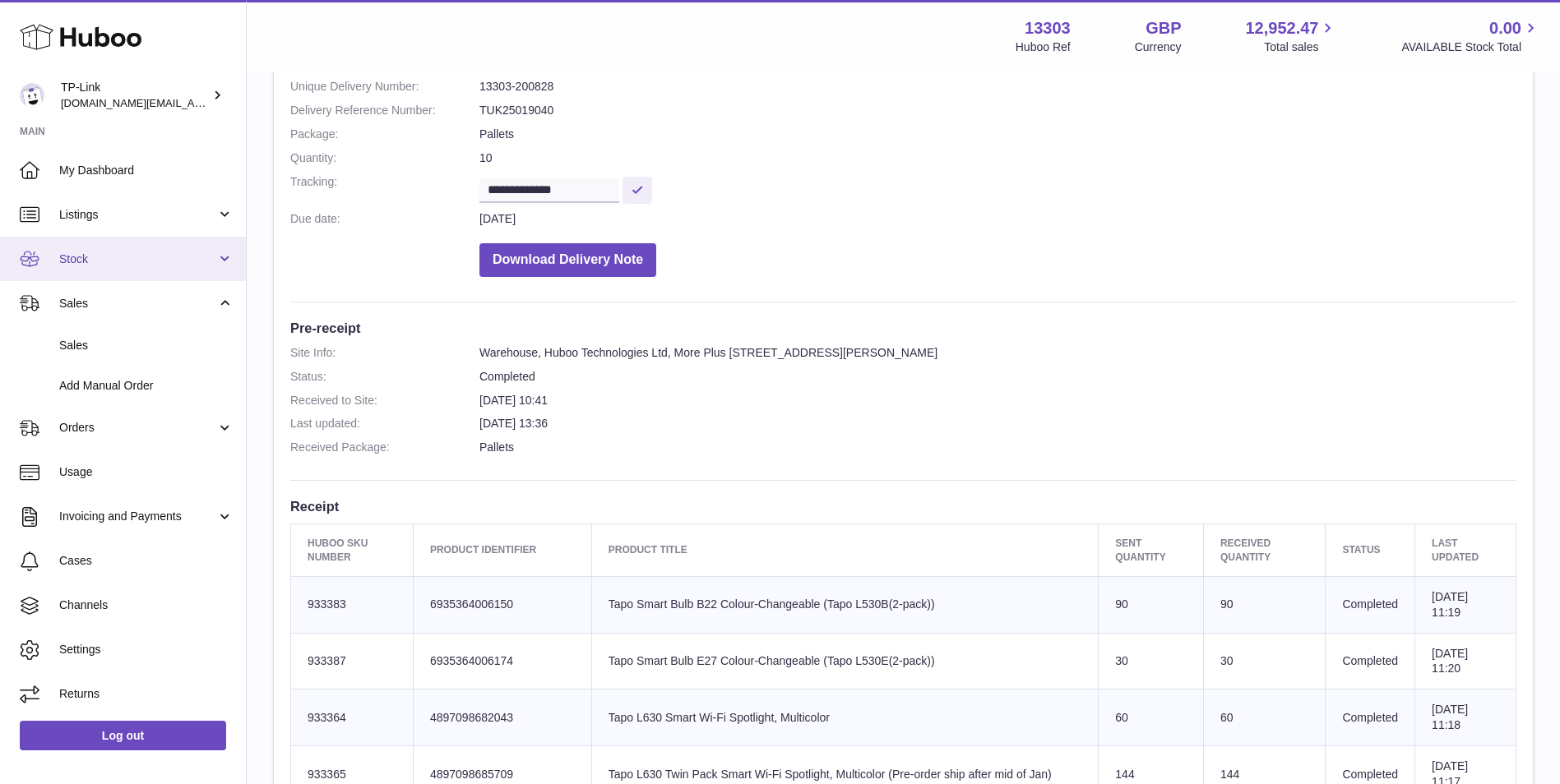
click at [135, 270] on link "Stock" at bounding box center [123, 259] width 246 height 45
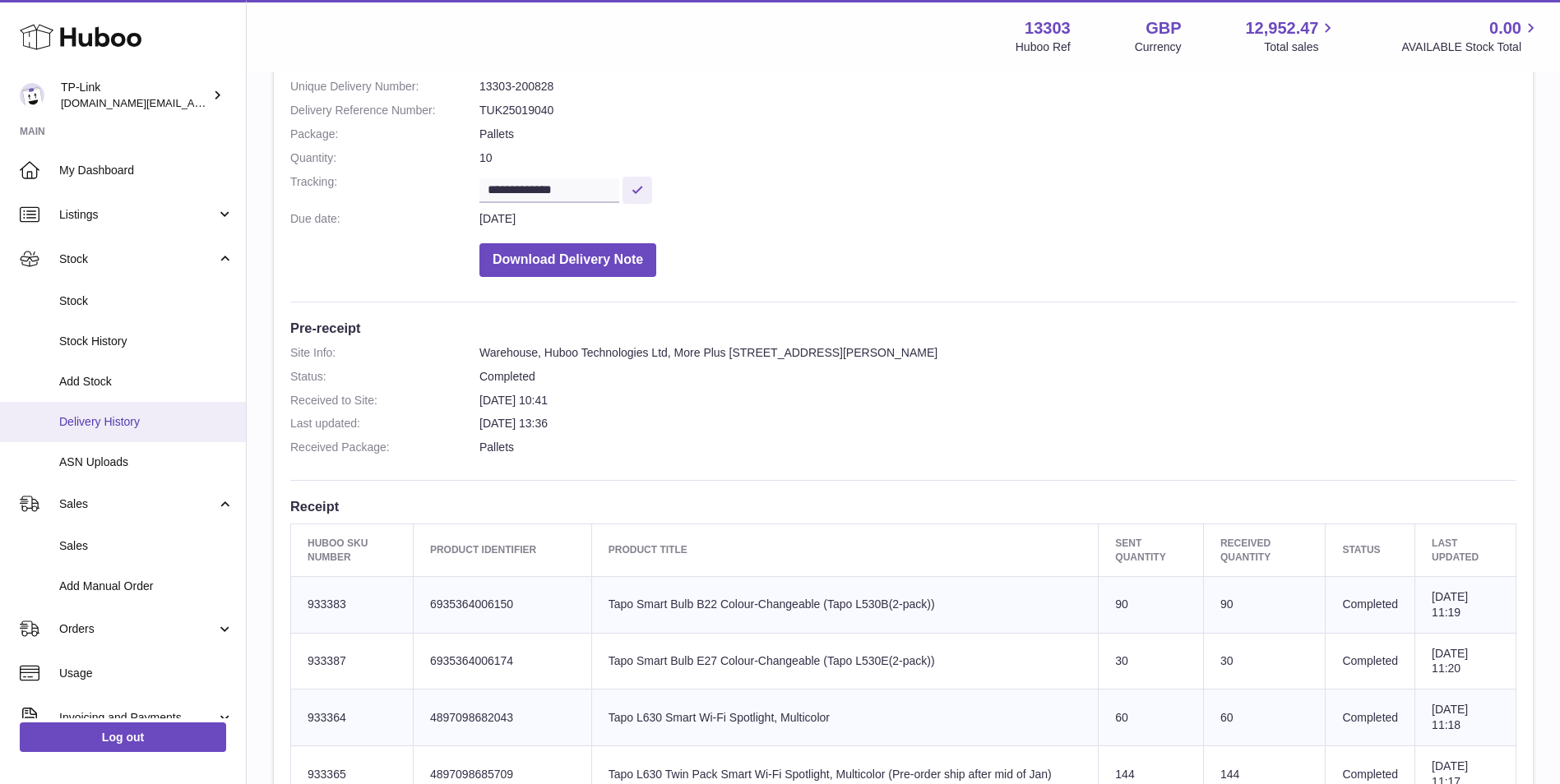
click at [131, 425] on span "Delivery History" at bounding box center [146, 422] width 175 height 16
click at [112, 422] on span "Delivery History" at bounding box center [146, 422] width 175 height 16
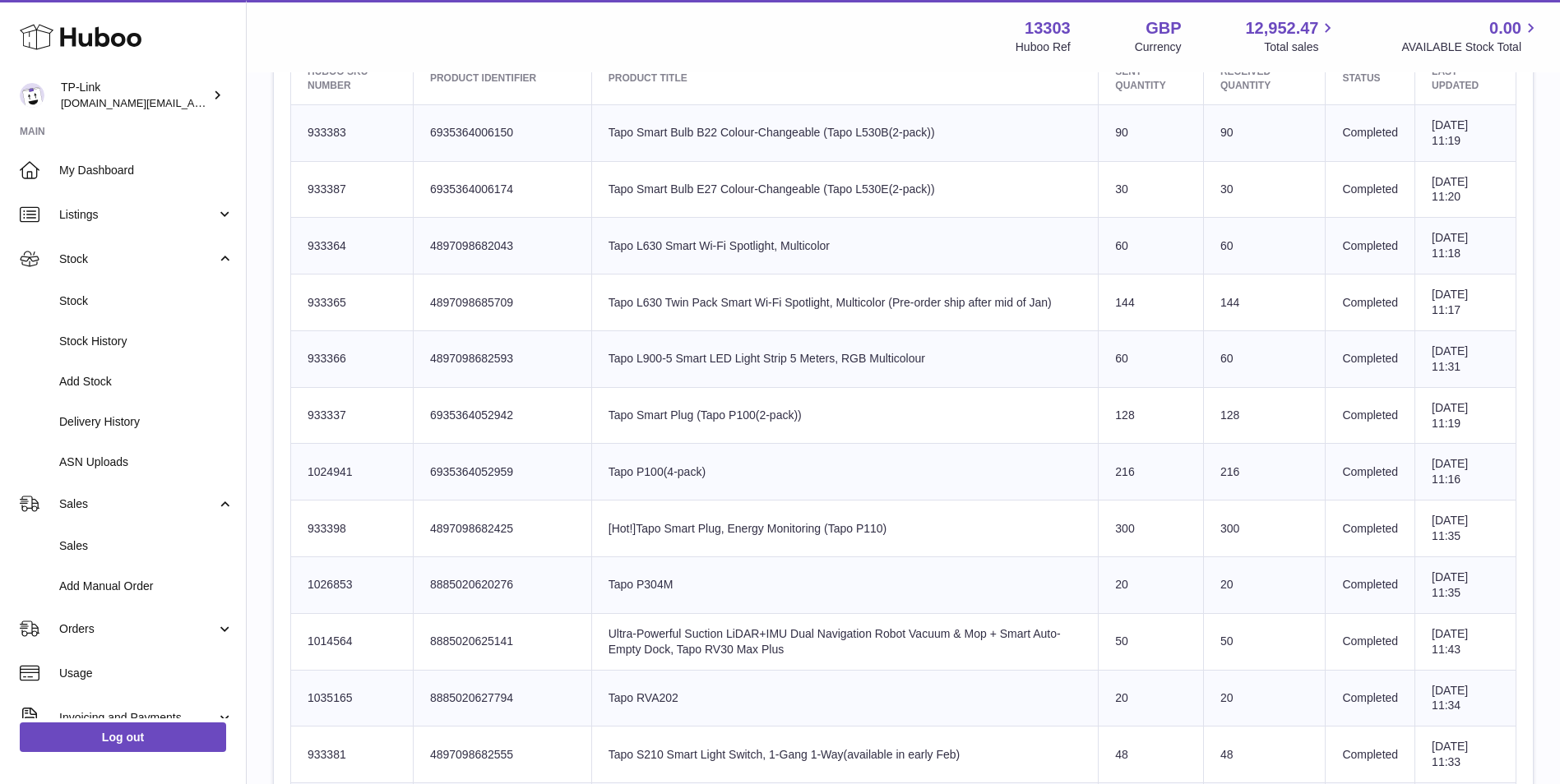
scroll to position [690, 0]
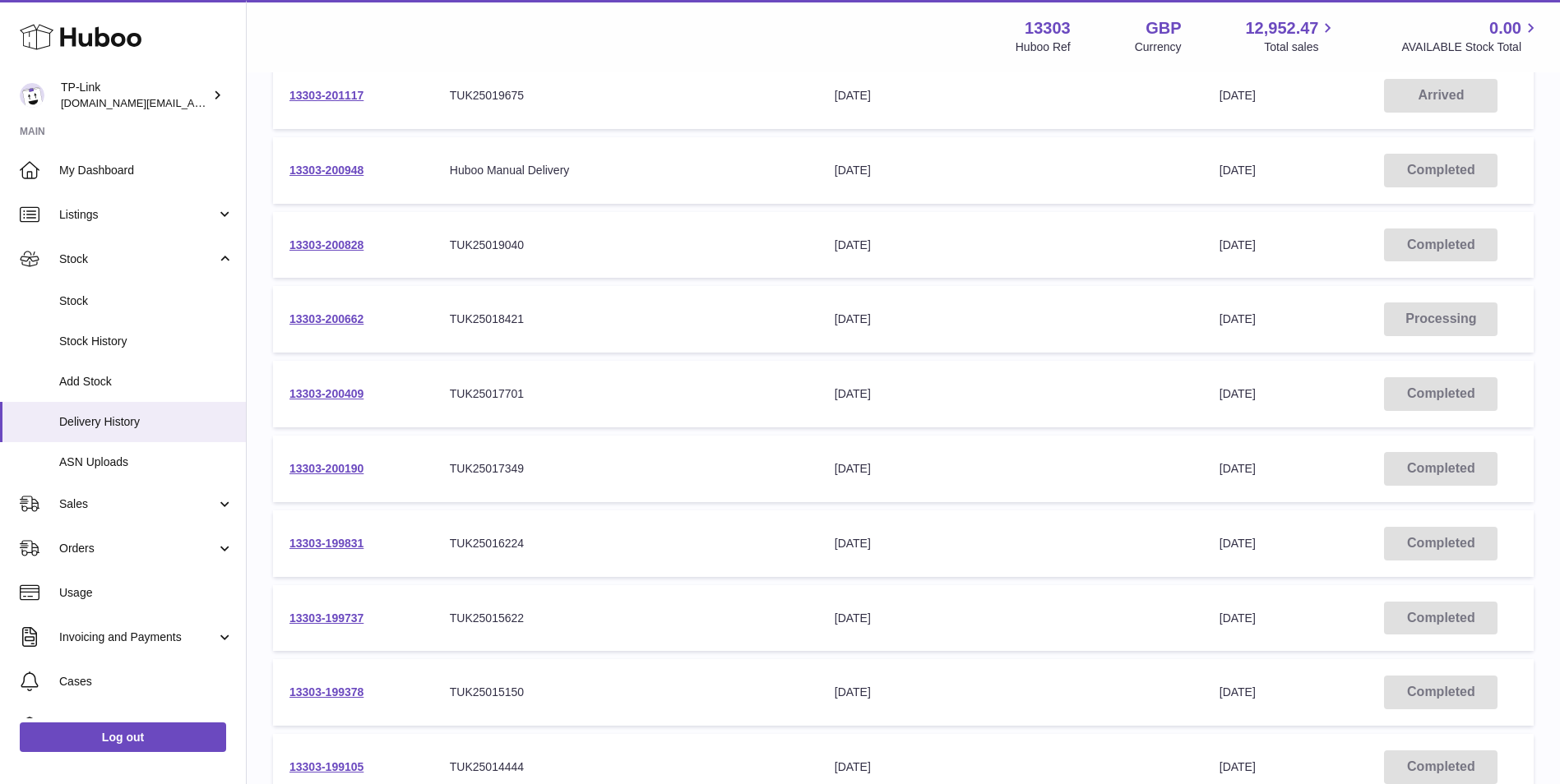
scroll to position [329, 0]
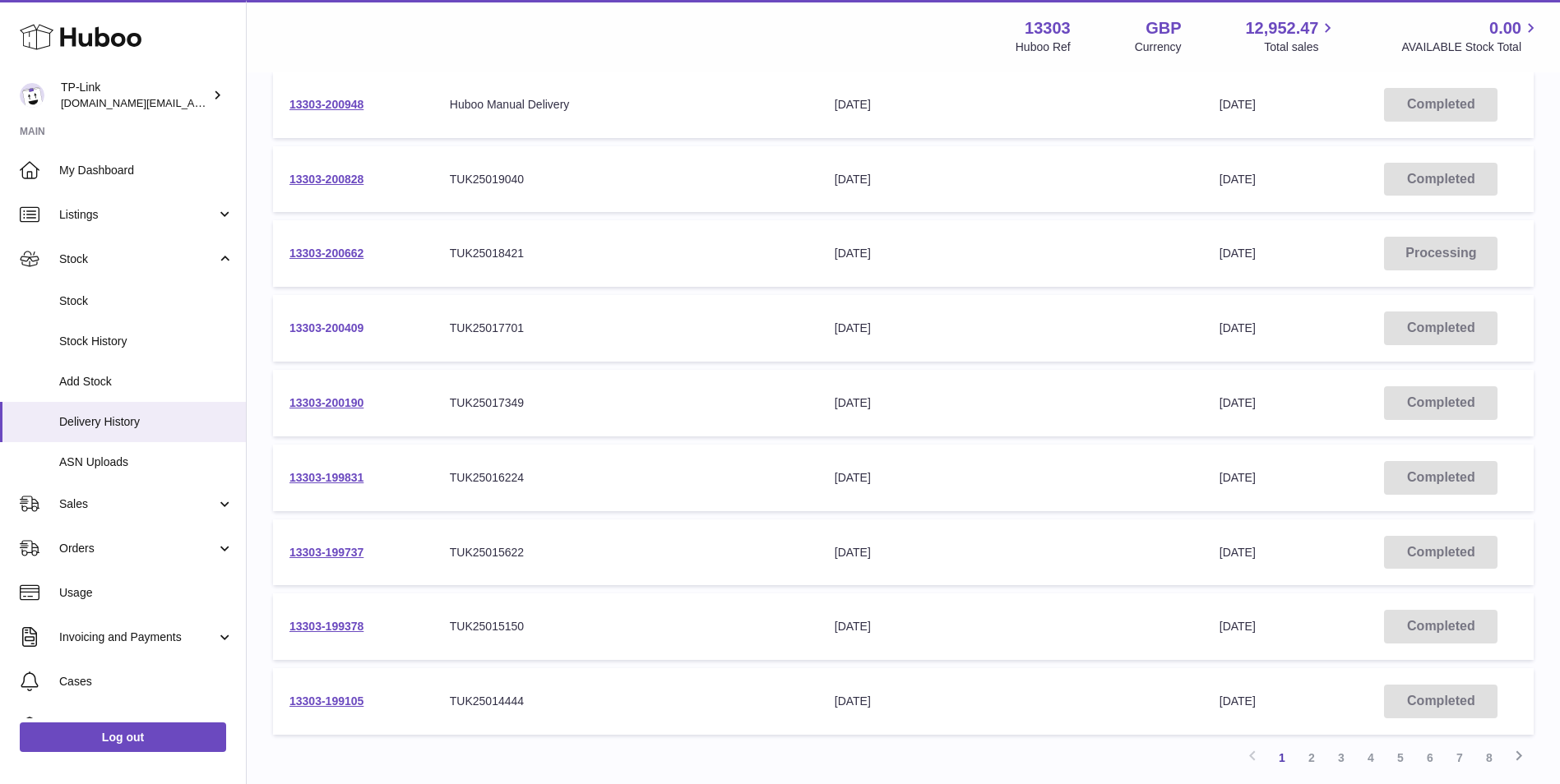
click at [323, 326] on link "13303-200409" at bounding box center [326, 328] width 74 height 13
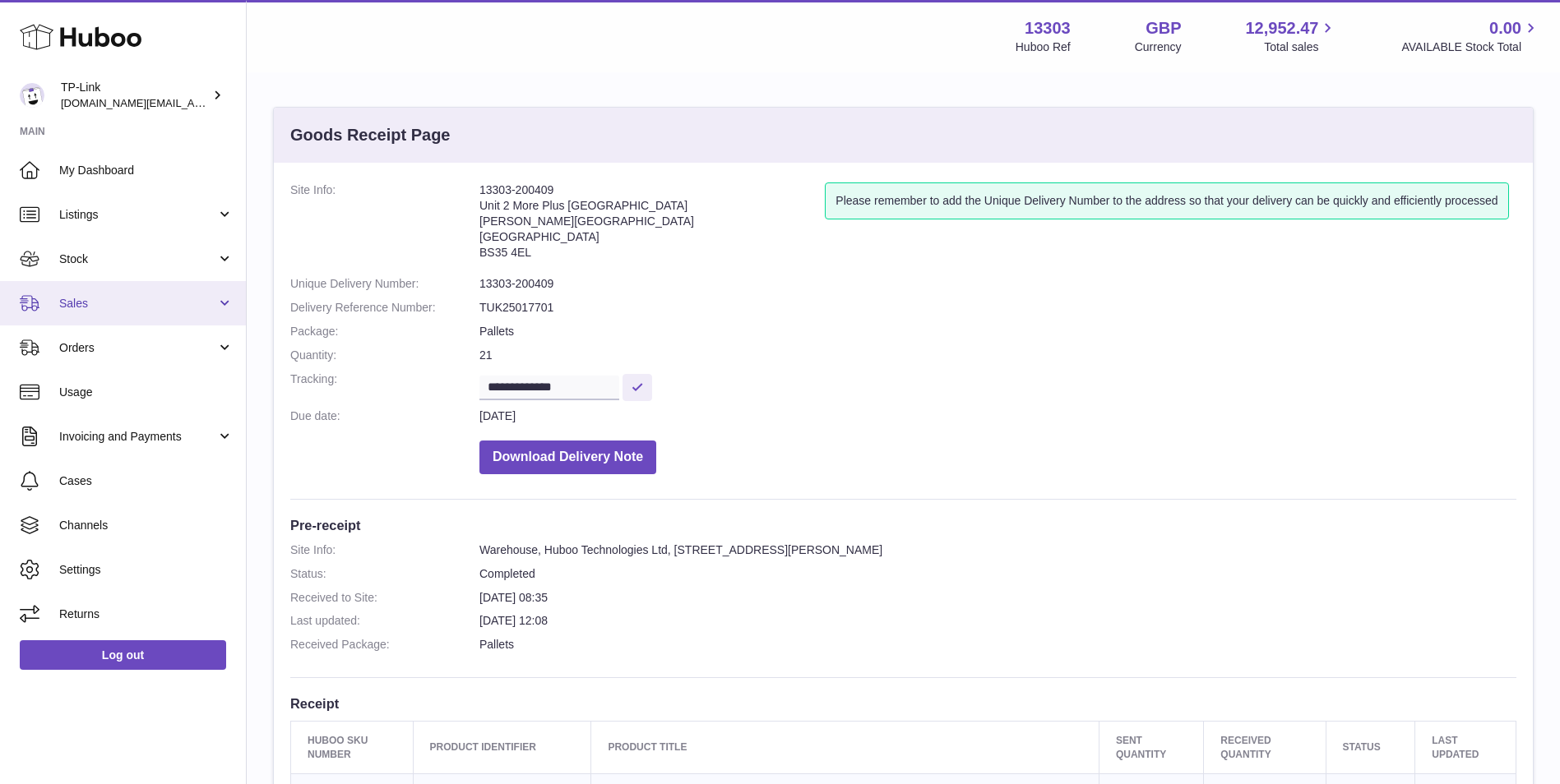
click at [113, 308] on span "Sales" at bounding box center [137, 303] width 157 height 16
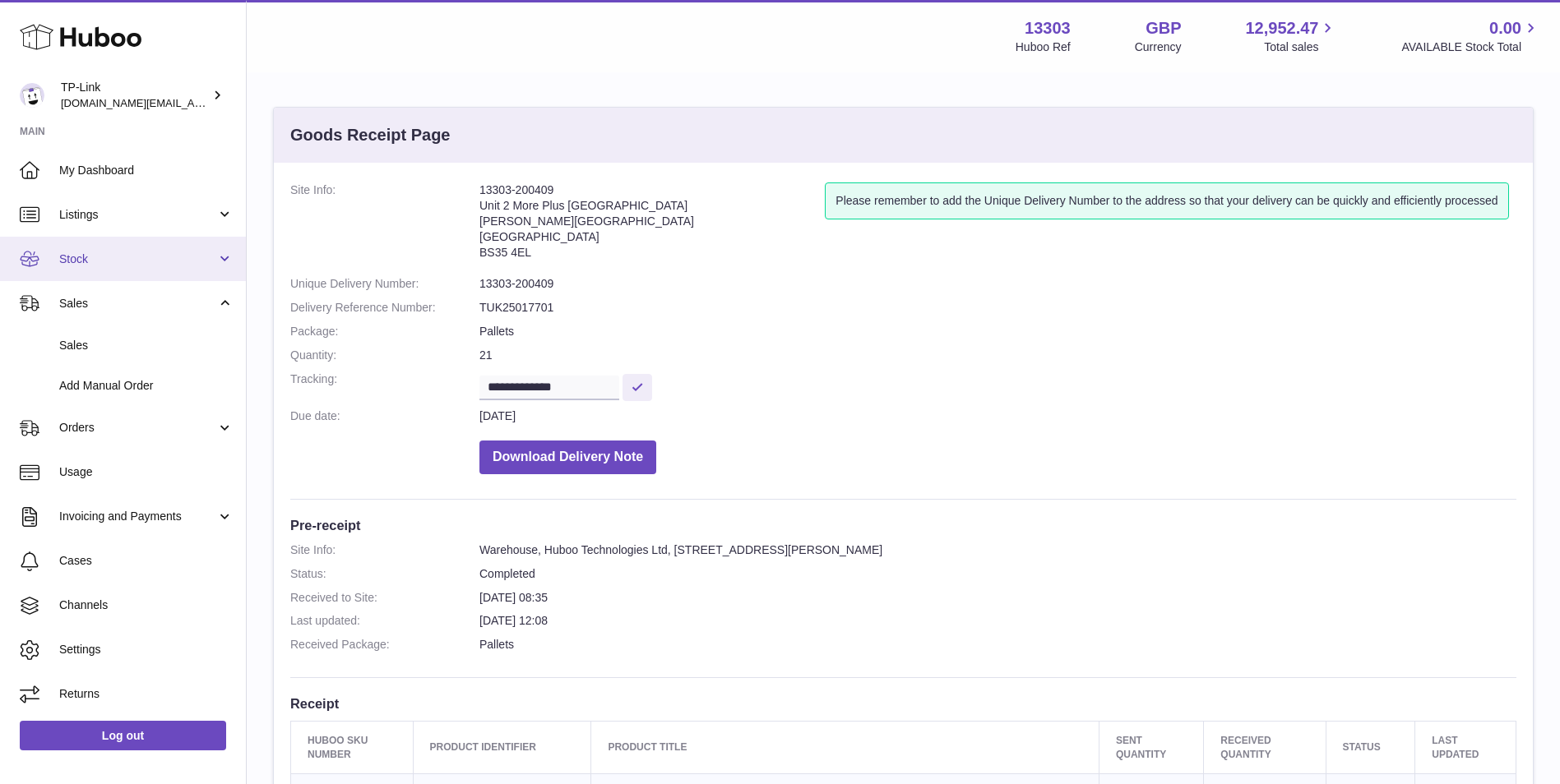
click at [80, 255] on span "Stock" at bounding box center [137, 259] width 157 height 16
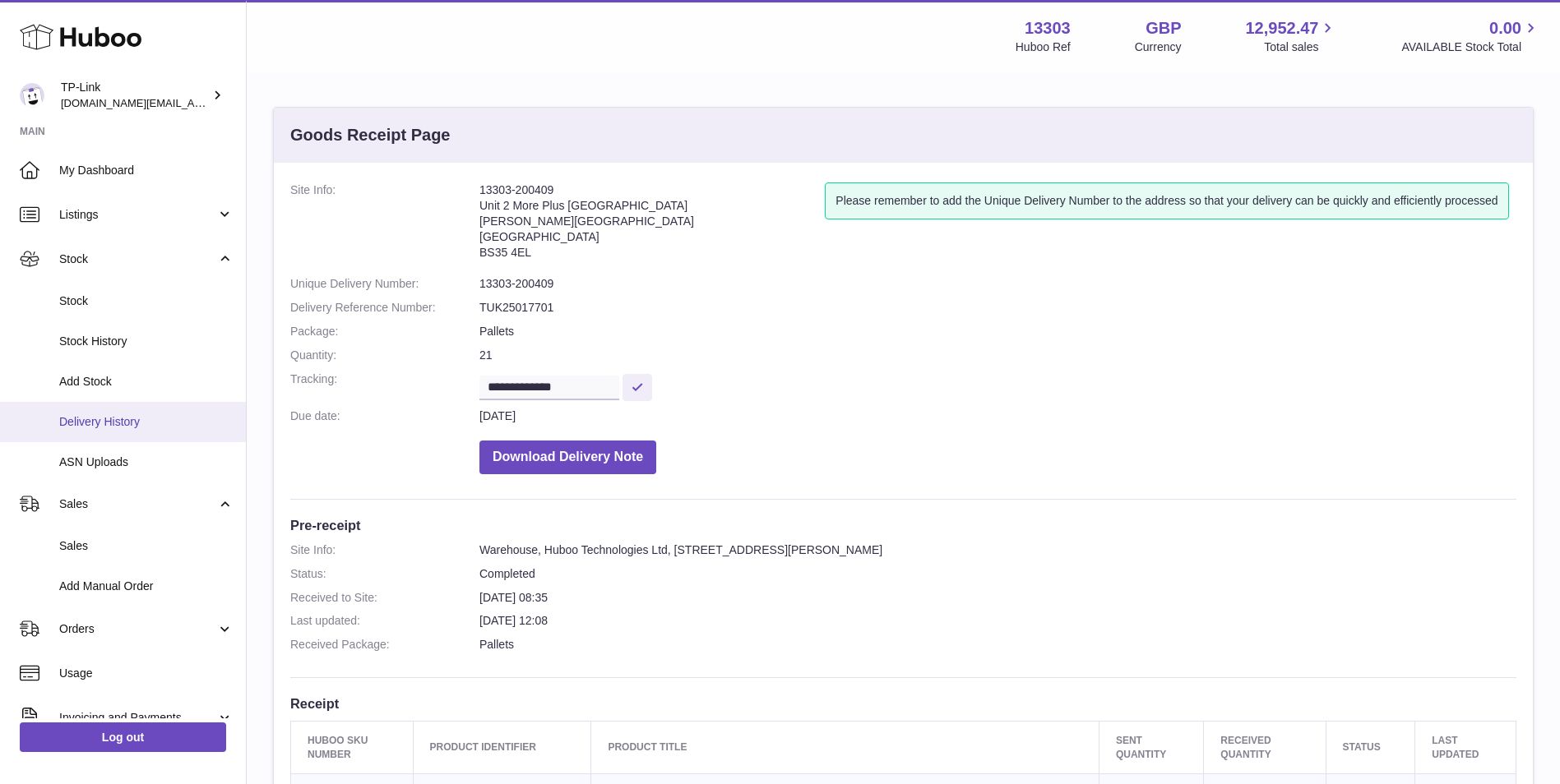
click at [117, 423] on span "Delivery History" at bounding box center [146, 422] width 175 height 16
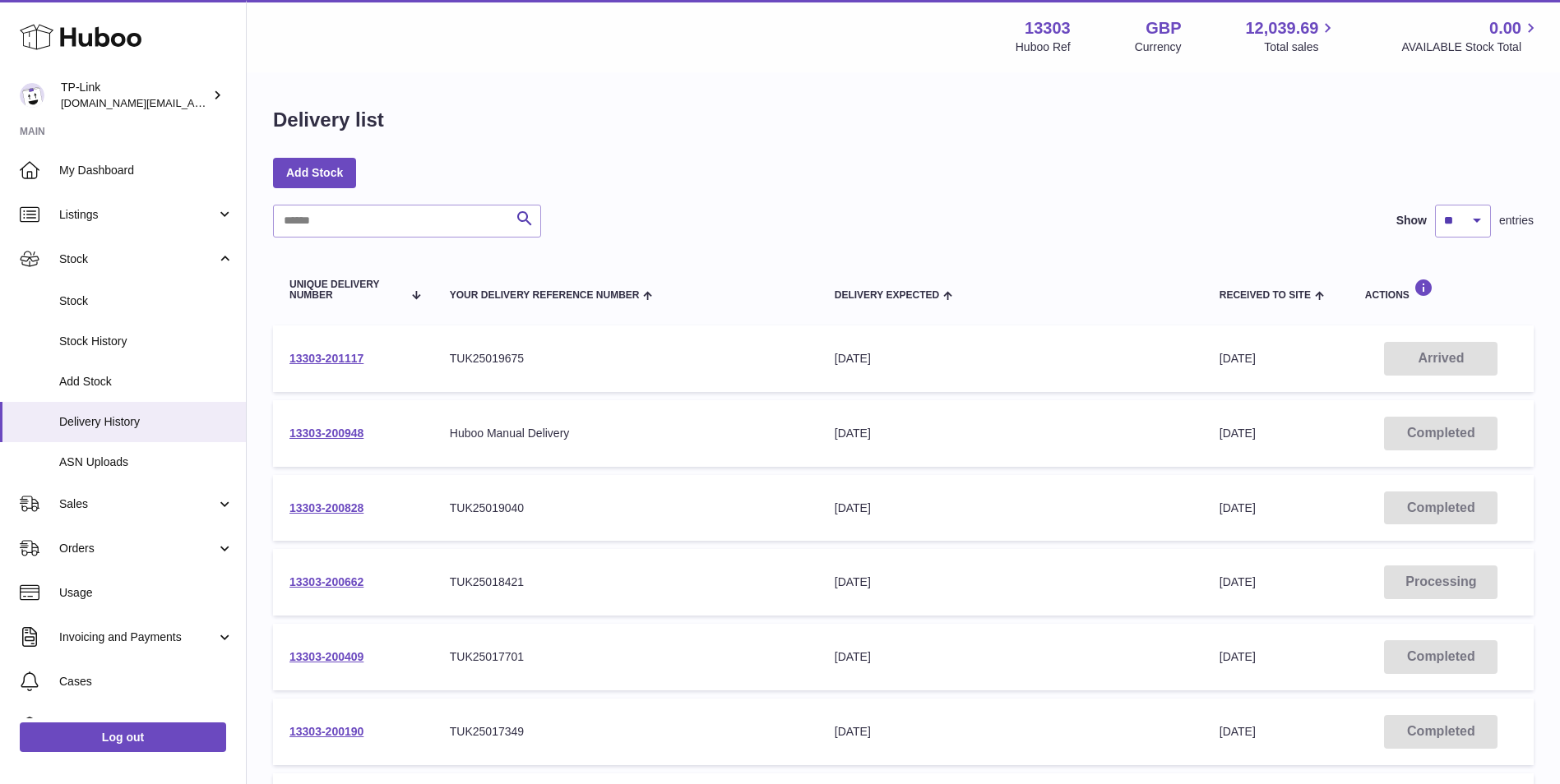
scroll to position [83, 0]
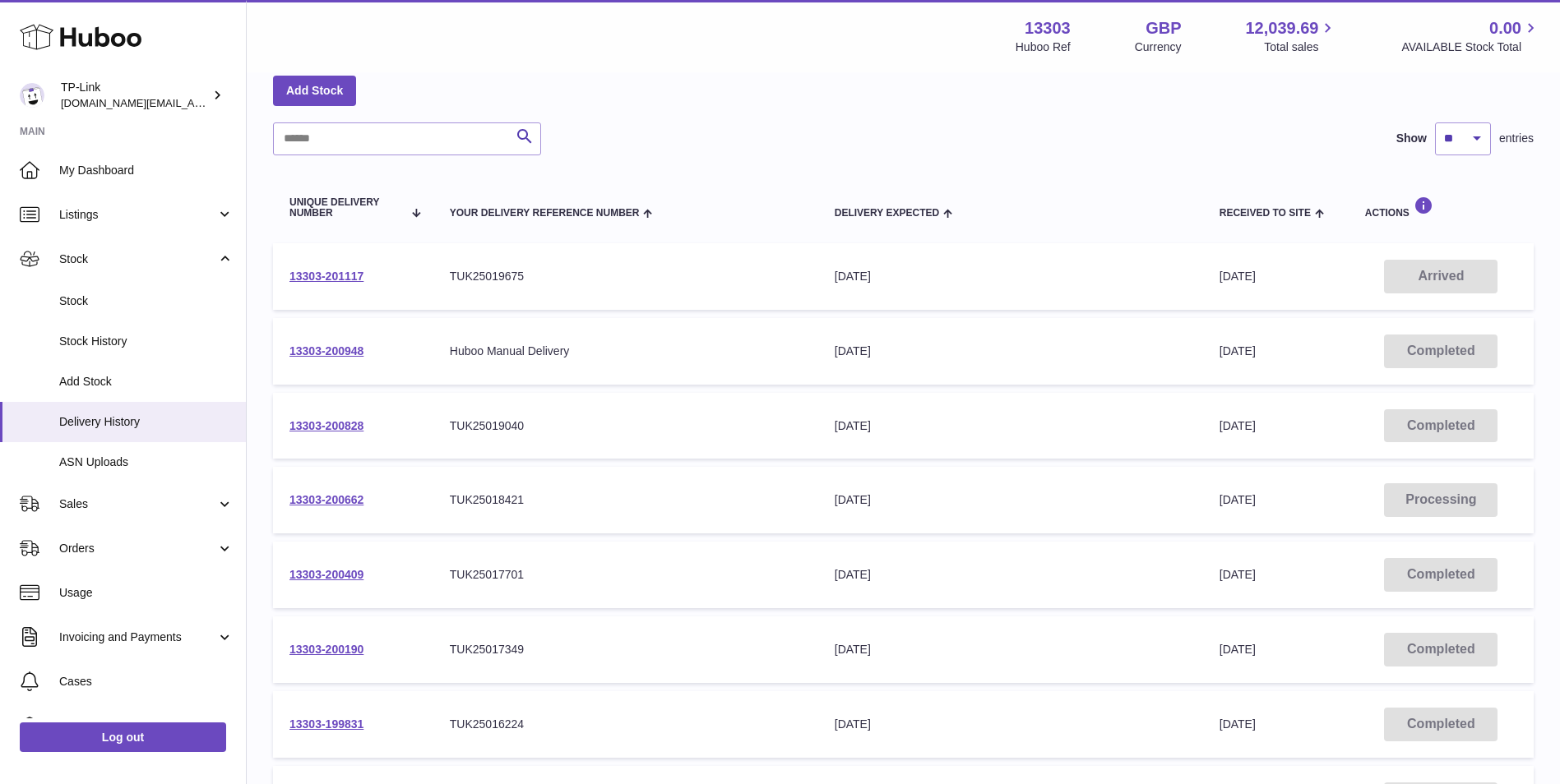
drag, startPoint x: 279, startPoint y: 276, endPoint x: 376, endPoint y: 278, distance: 97.0
click at [376, 278] on td "13303-201117" at bounding box center [353, 277] width 160 height 67
copy link "13303-201117"
click at [582, 307] on td "Your Delivery Reference Number TUK25019675" at bounding box center [626, 277] width 385 height 67
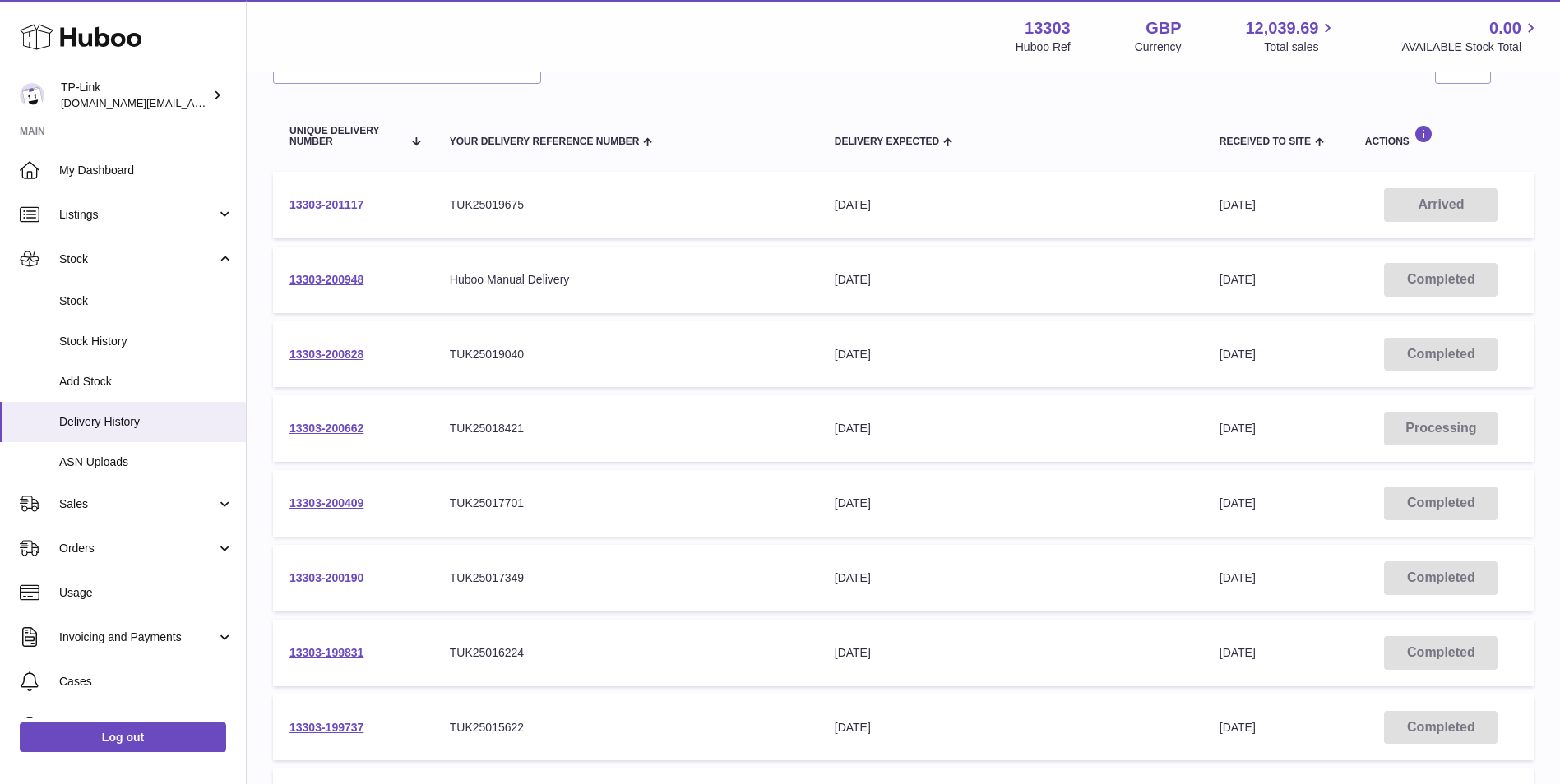
scroll to position [0, 0]
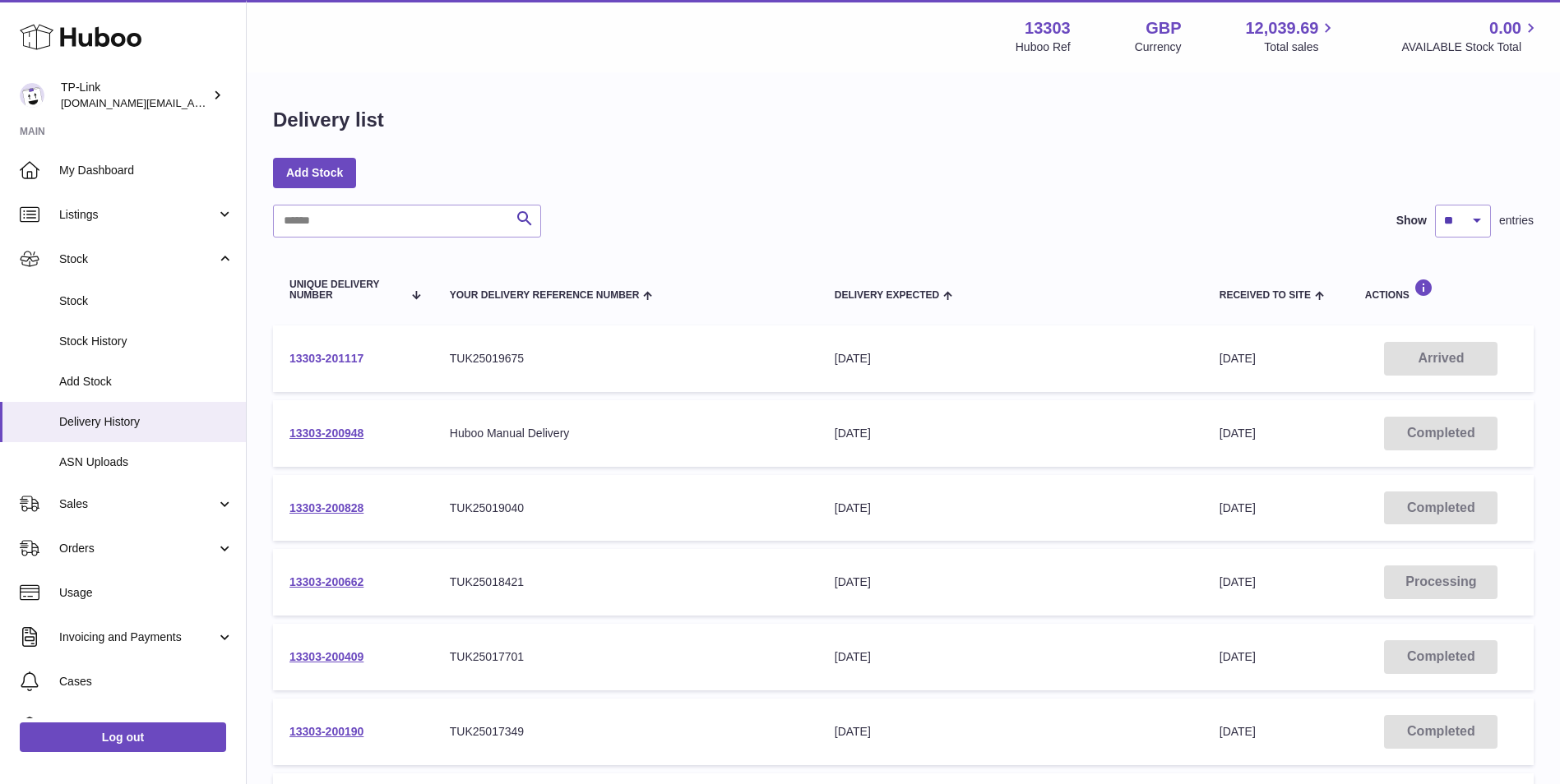
click at [346, 362] on link "13303-201117" at bounding box center [326, 358] width 74 height 13
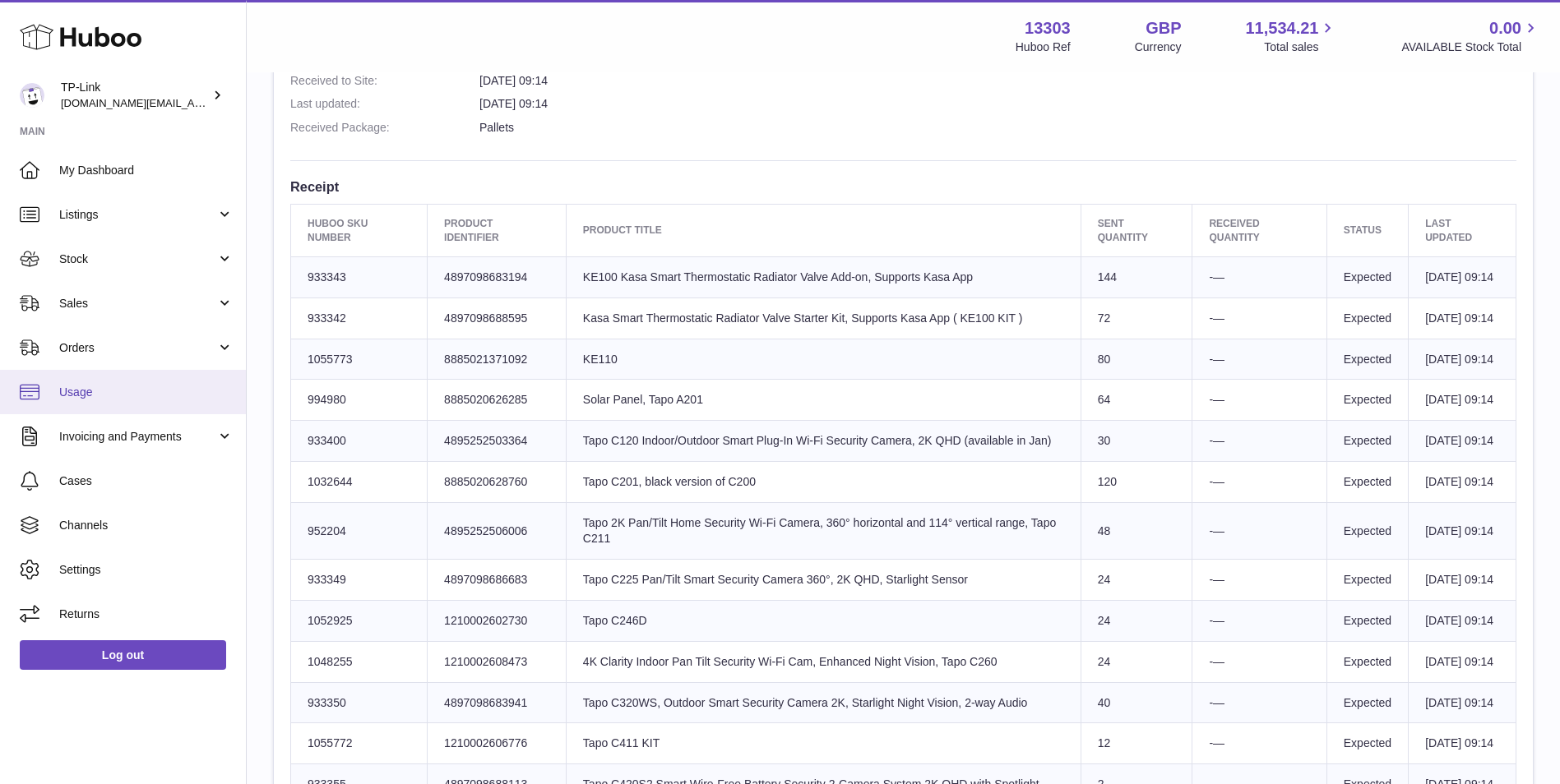
scroll to position [493, 0]
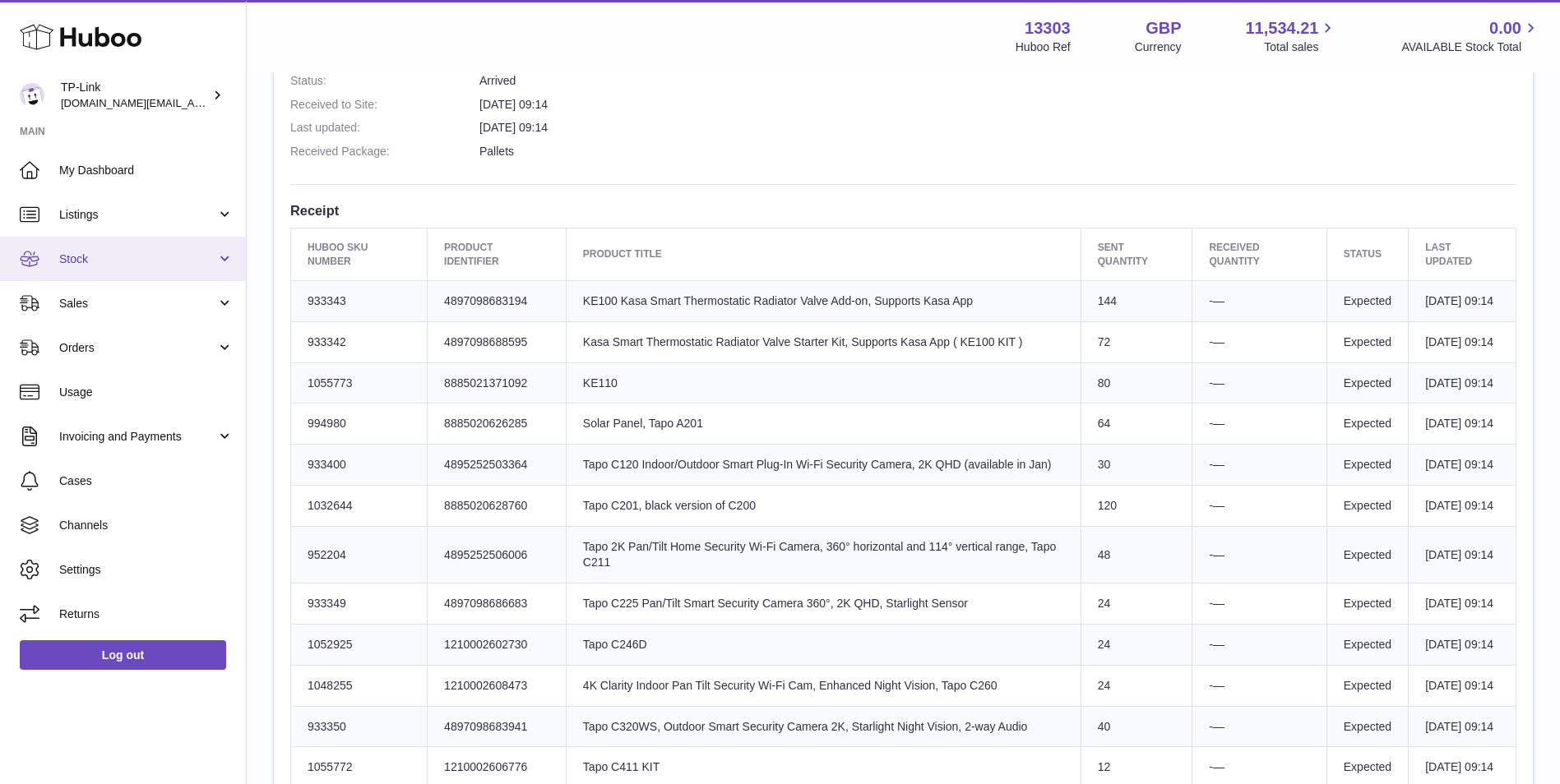
click at [132, 268] on link "Stock" at bounding box center [123, 259] width 246 height 45
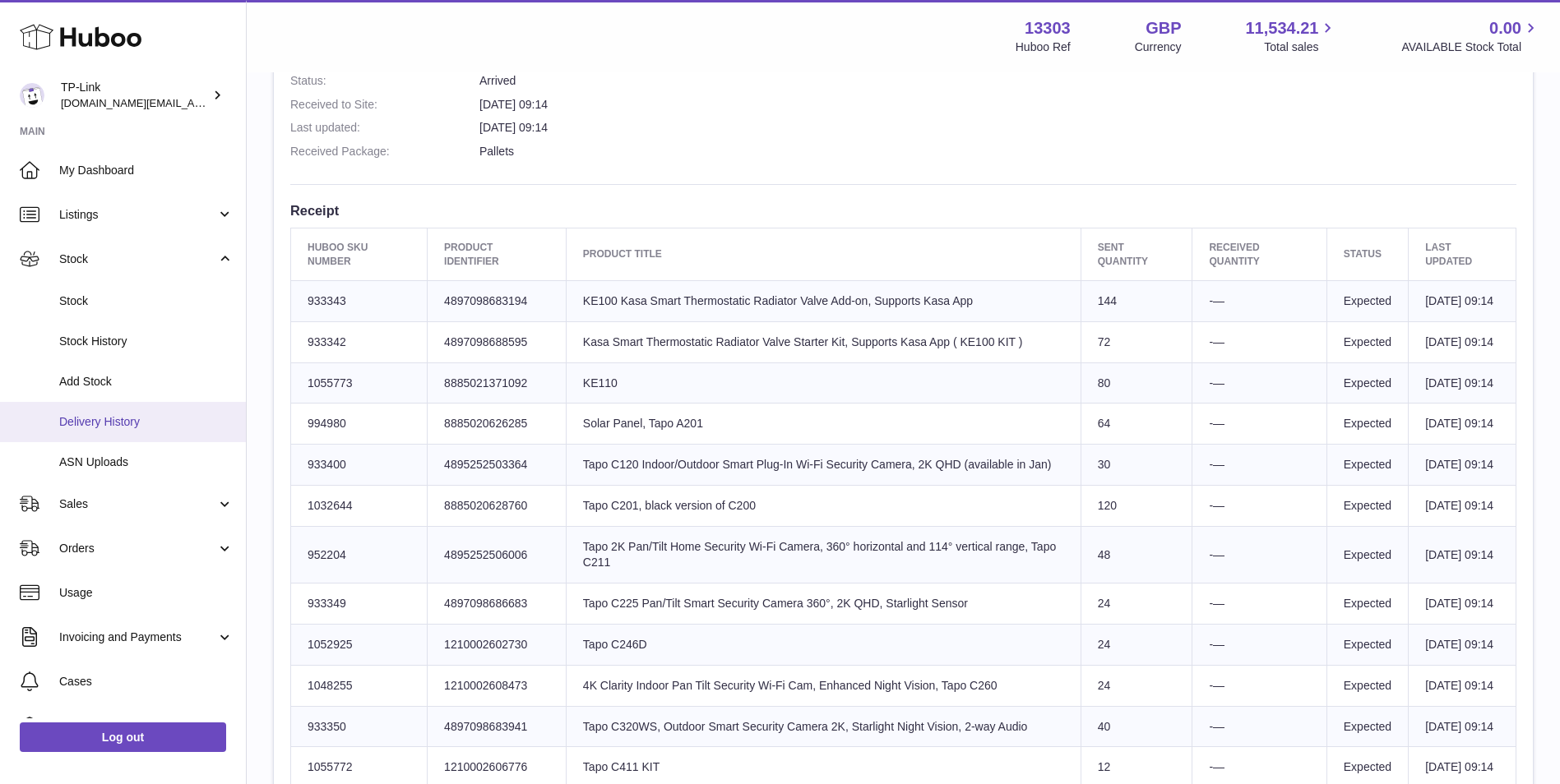
click at [121, 418] on span "Delivery History" at bounding box center [146, 422] width 175 height 16
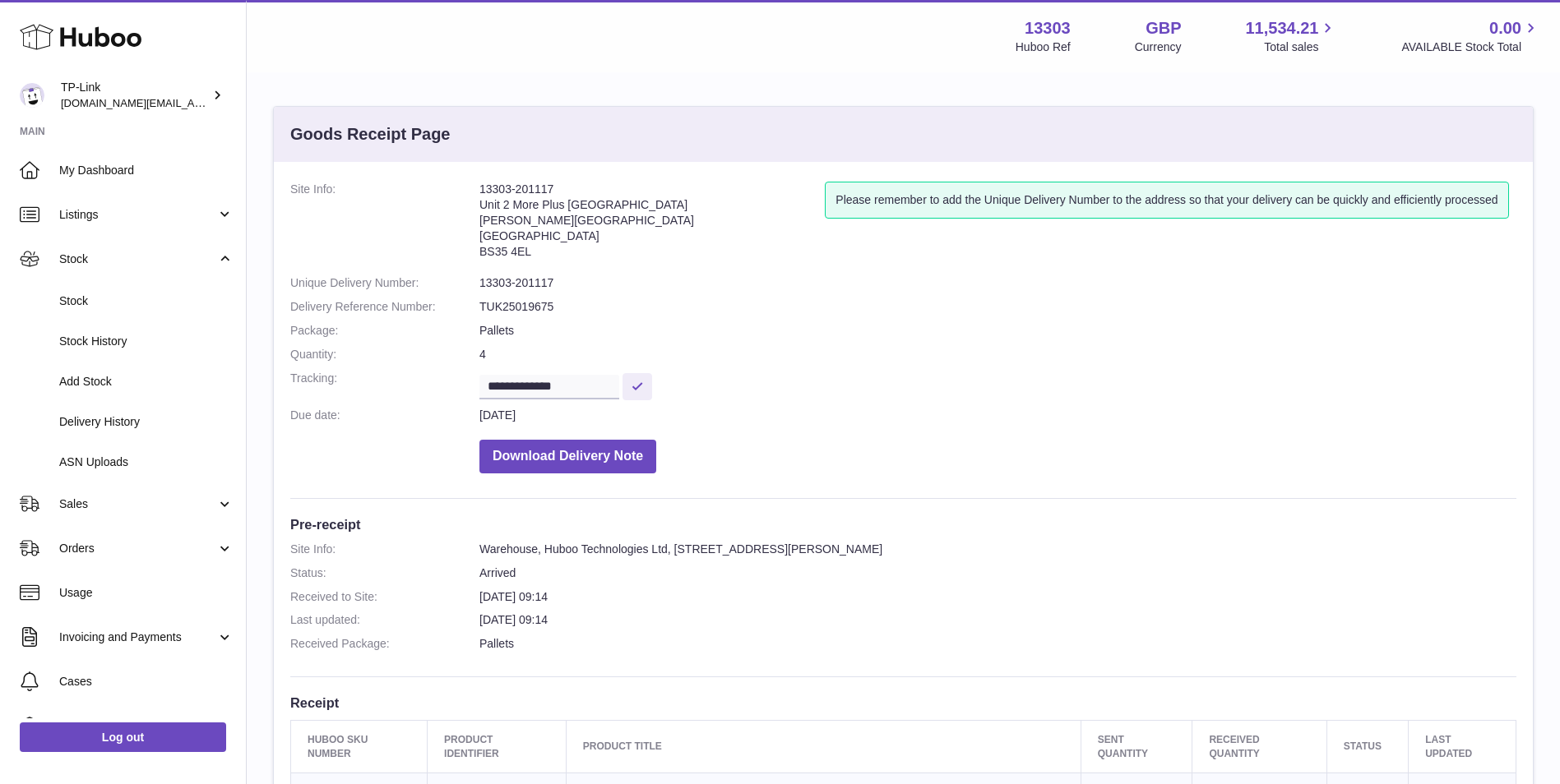
scroll to position [0, 0]
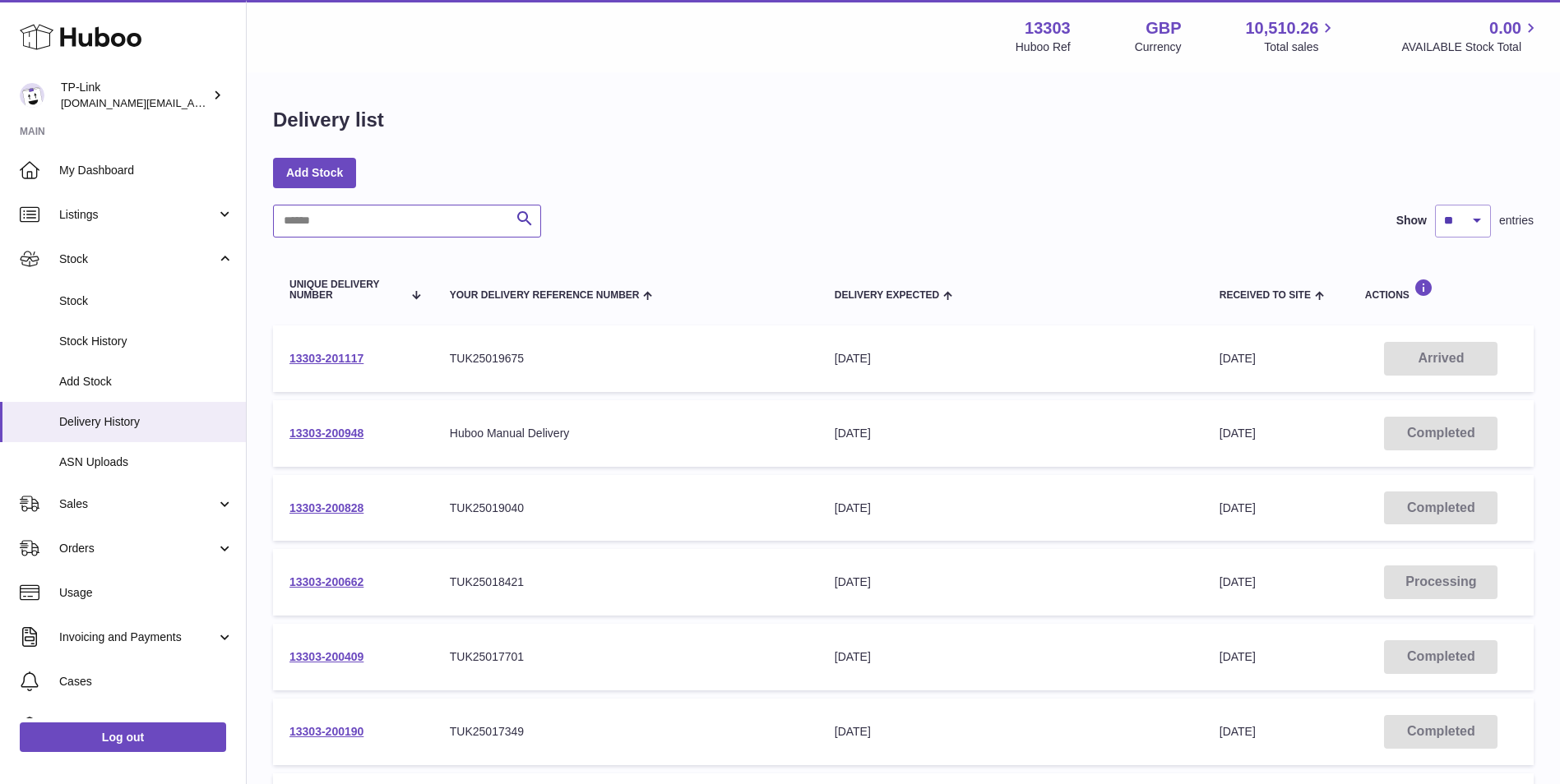
click at [401, 227] on input "text" at bounding box center [407, 221] width 268 height 33
paste input "**********"
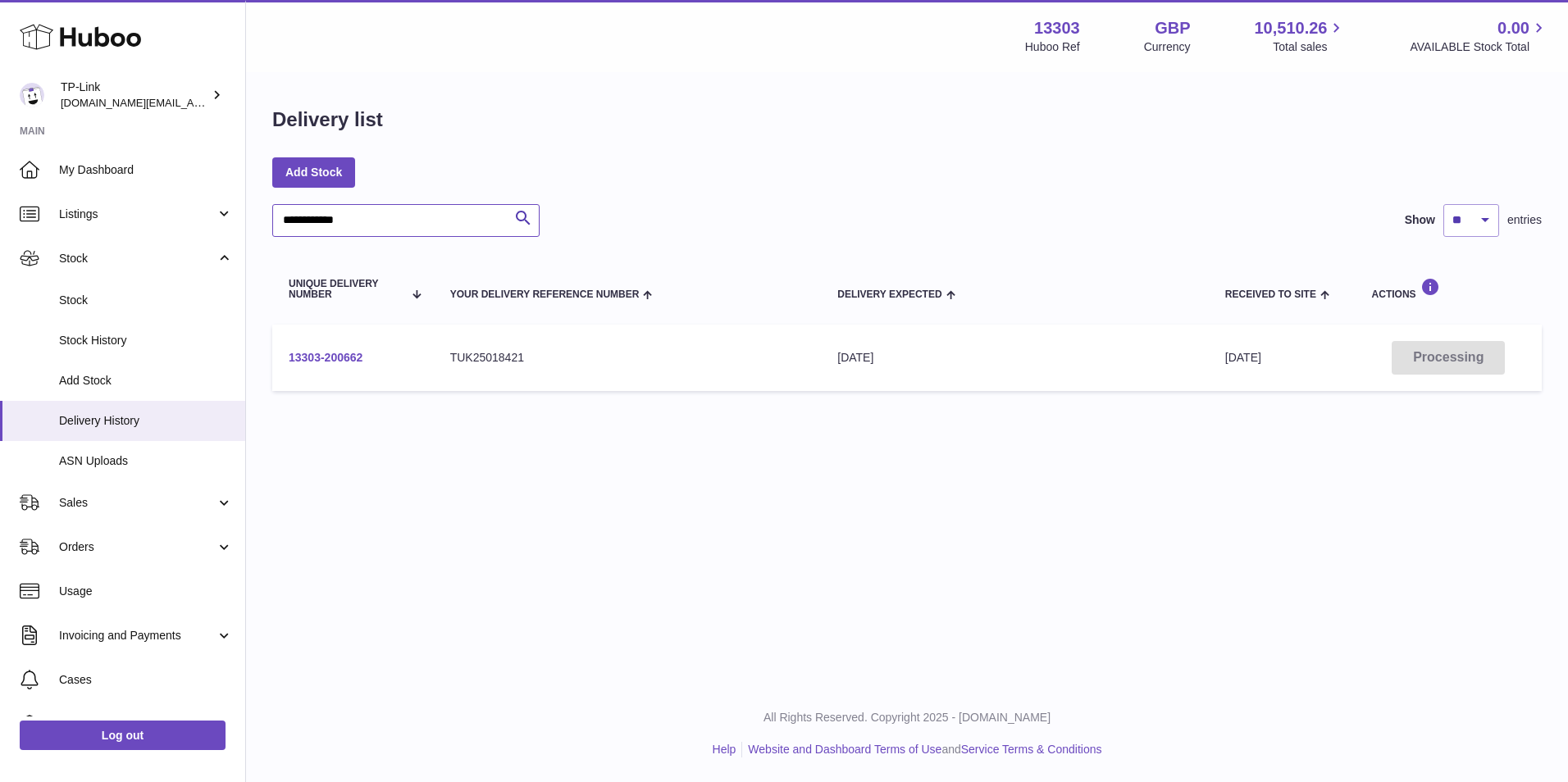
type input "**********"
click at [310, 360] on link "13303-200662" at bounding box center [326, 357] width 74 height 13
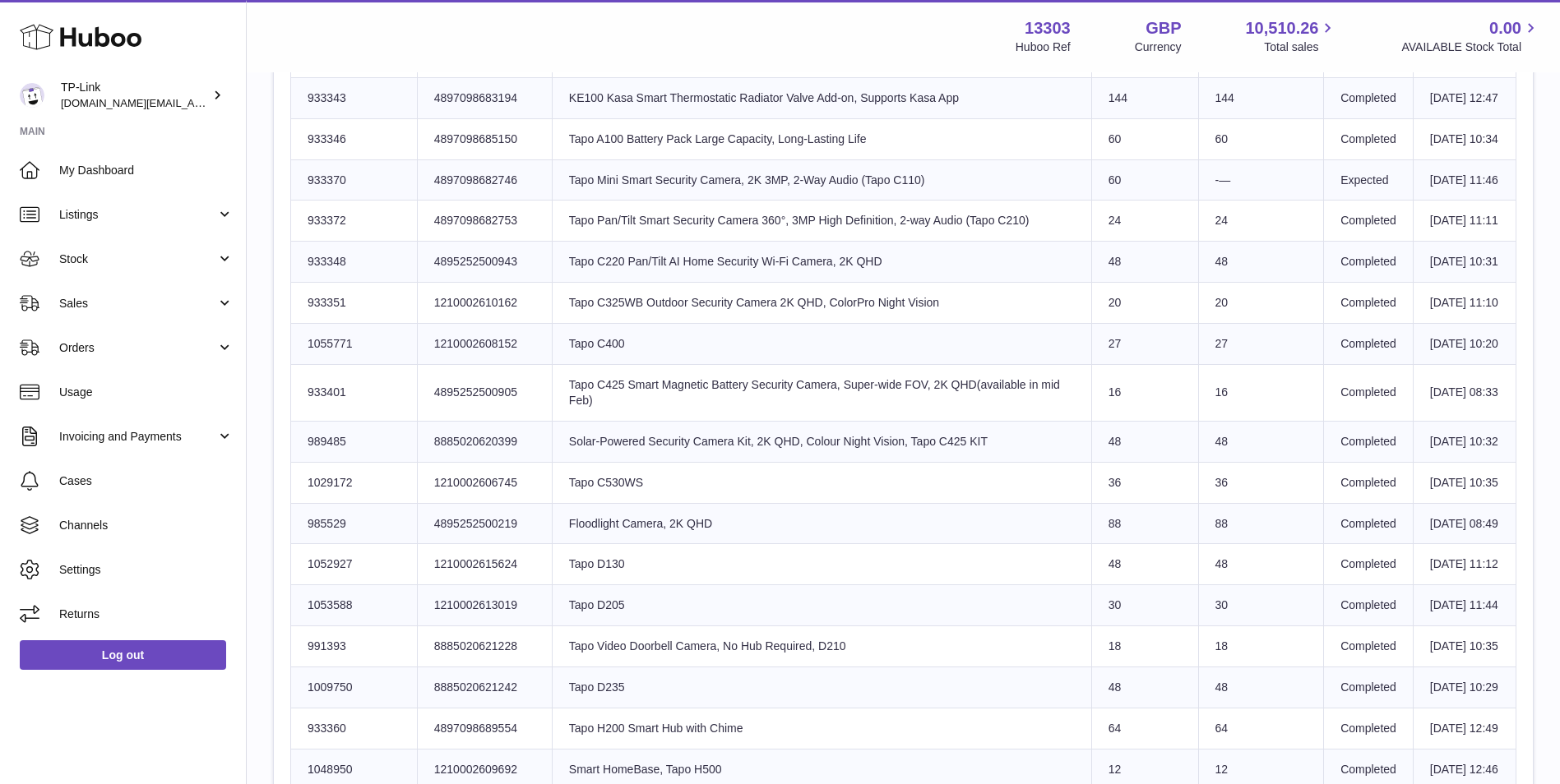
scroll to position [695, 0]
